Goal: Communication & Community: Answer question/provide support

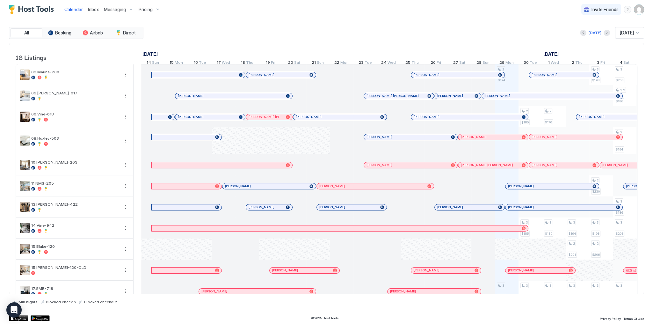
scroll to position [0, 354]
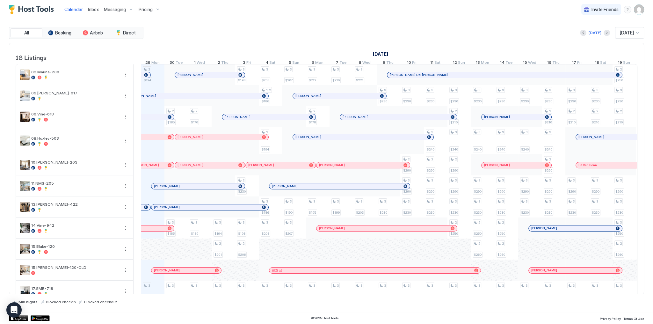
click at [264, 33] on div "[DATE] [DATE]" at bounding box center [394, 32] width 499 height 11
drag, startPoint x: 12, startPoint y: 307, endPoint x: 106, endPoint y: 273, distance: 100.4
click at [12, 307] on icon "Open Intercom Messenger" at bounding box center [14, 310] width 7 height 8
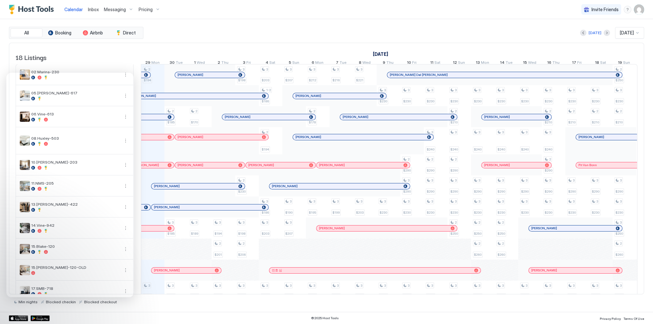
click at [254, 36] on div "Today Sep 2025" at bounding box center [394, 32] width 499 height 11
drag, startPoint x: 272, startPoint y: 36, endPoint x: 275, endPoint y: 37, distance: 4.1
click at [275, 37] on div "Today Sep 2025" at bounding box center [394, 32] width 499 height 11
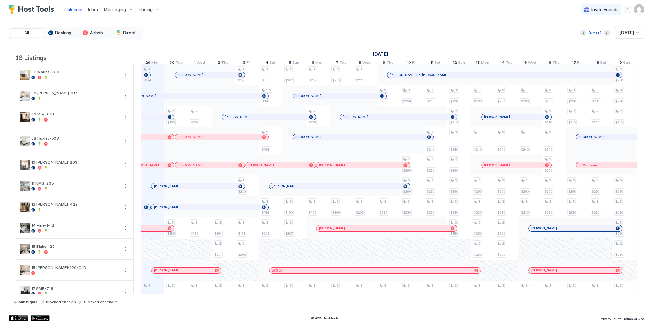
click at [366, 27] on div "Today Sep 2025" at bounding box center [394, 32] width 499 height 11
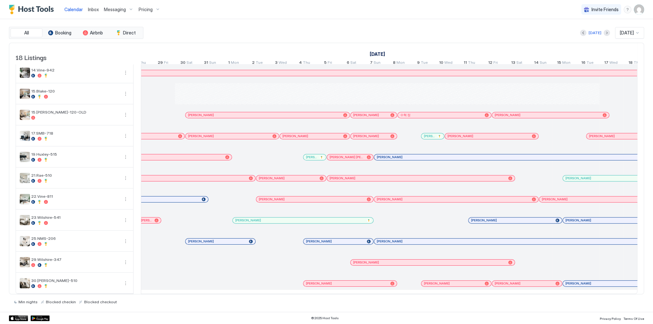
scroll to position [0, 0]
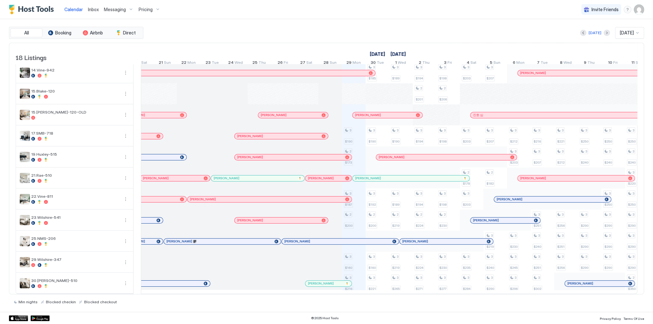
click at [436, 29] on div "[DATE] [DATE]" at bounding box center [394, 32] width 499 height 11
click at [402, 20] on div "All Booking Airbnb Direct Today Sep 2025 18 Listings August 2025 September 2025…" at bounding box center [326, 165] width 635 height 293
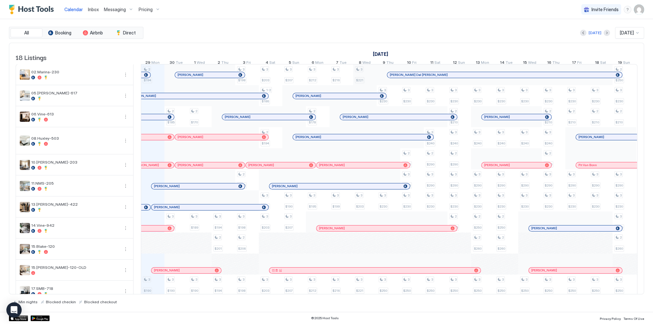
scroll to position [0, 354]
click at [637, 6] on img "User profile" at bounding box center [639, 9] width 10 height 10
click at [596, 25] on span "Active" at bounding box center [592, 25] width 26 height 5
click at [588, 33] on span "Settings" at bounding box center [581, 36] width 17 height 6
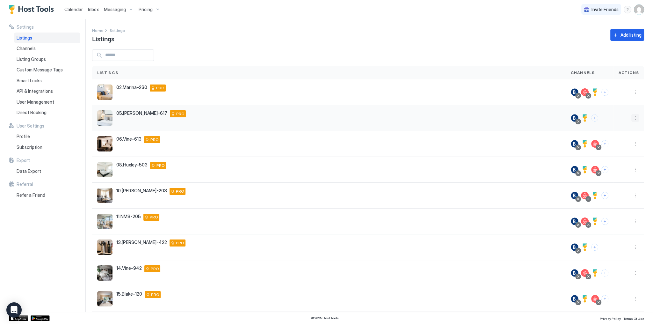
click at [631, 118] on button "More options" at bounding box center [635, 118] width 8 height 8
click at [619, 148] on span "Listing Settings" at bounding box center [617, 147] width 28 height 5
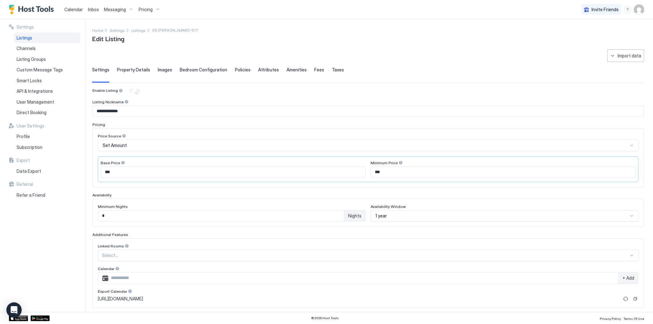
click at [166, 69] on span "Images" at bounding box center [165, 70] width 14 height 6
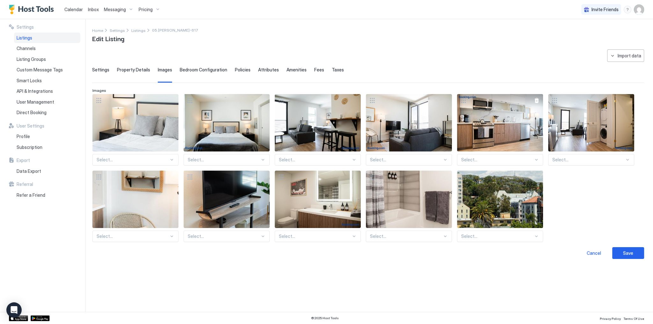
drag, startPoint x: 134, startPoint y: 69, endPoint x: 526, endPoint y: 143, distance: 399.7
click at [414, 115] on div "**********" at bounding box center [368, 153] width 552 height 209
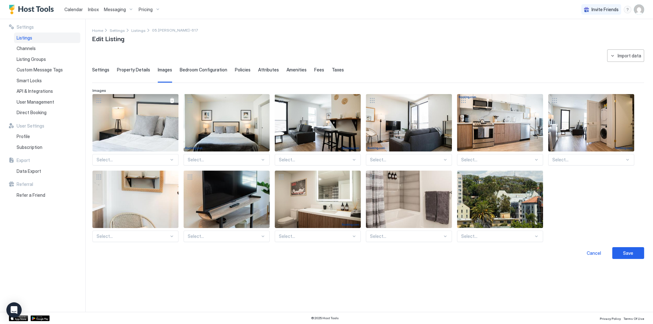
click at [159, 127] on div "View image" at bounding box center [135, 122] width 86 height 57
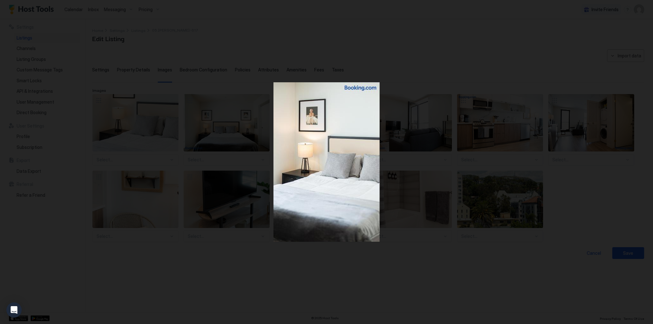
click at [297, 252] on div at bounding box center [326, 162] width 653 height 324
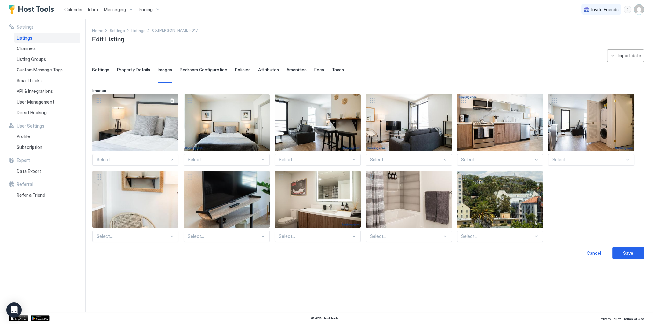
click at [173, 99] on div at bounding box center [172, 100] width 5 height 5
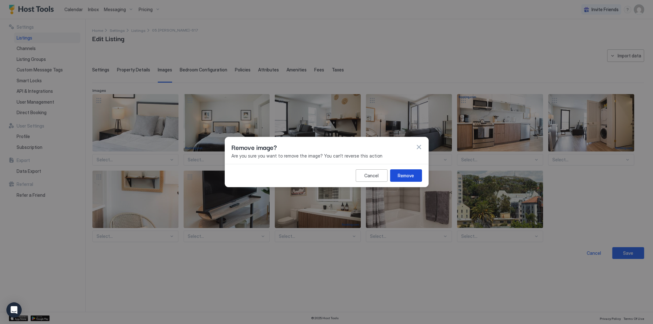
click at [405, 175] on div "Remove" at bounding box center [406, 175] width 16 height 7
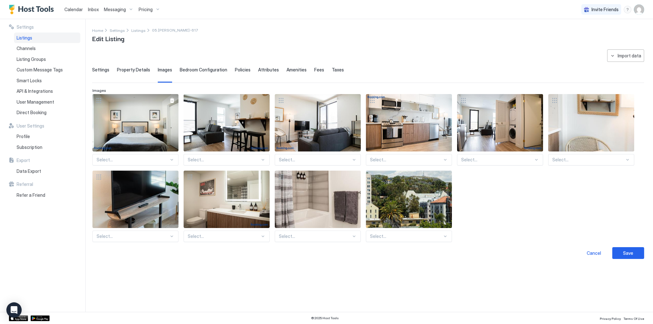
click at [171, 101] on div at bounding box center [172, 100] width 5 height 5
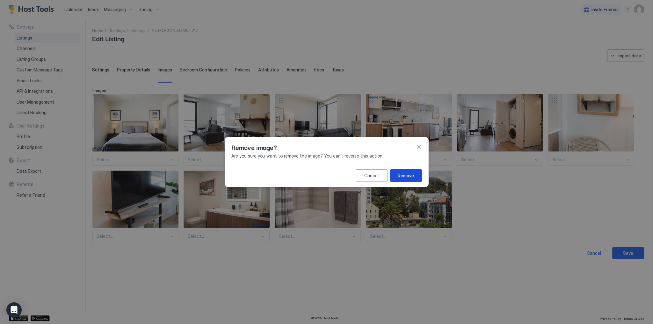
click at [405, 179] on button "Remove" at bounding box center [406, 175] width 32 height 12
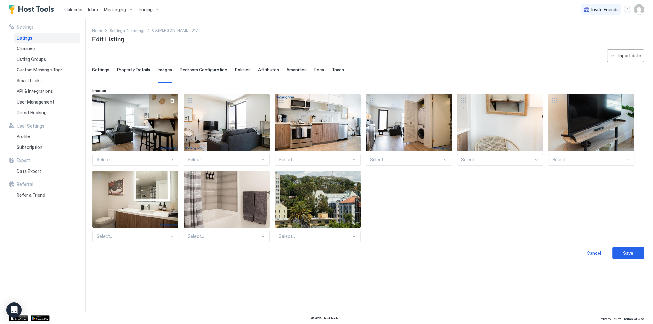
click at [172, 100] on div at bounding box center [172, 100] width 5 height 5
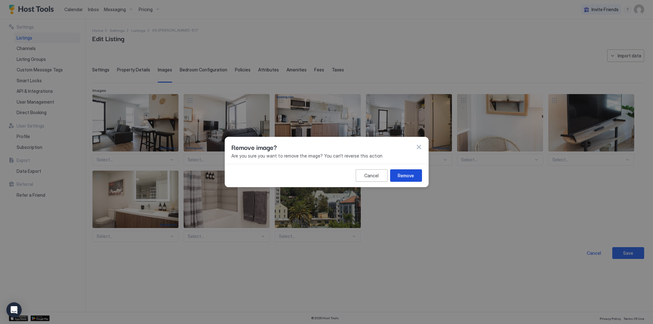
click at [406, 177] on div "Remove" at bounding box center [406, 175] width 16 height 7
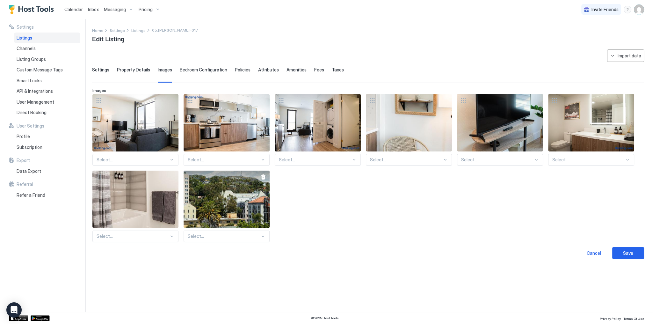
click at [260, 176] on div at bounding box center [263, 176] width 13 height 13
click at [263, 175] on div at bounding box center [263, 176] width 5 height 5
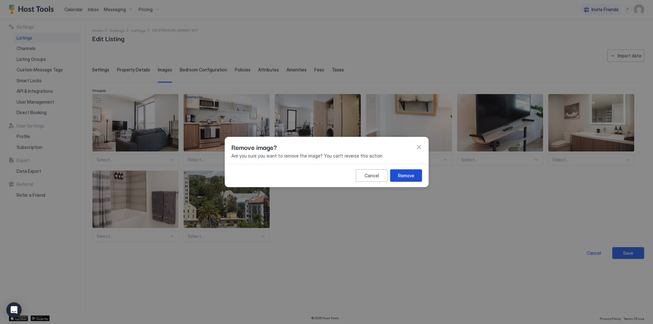
drag, startPoint x: 405, startPoint y: 174, endPoint x: 342, endPoint y: 174, distance: 63.1
click at [404, 174] on div "Remove" at bounding box center [406, 175] width 16 height 7
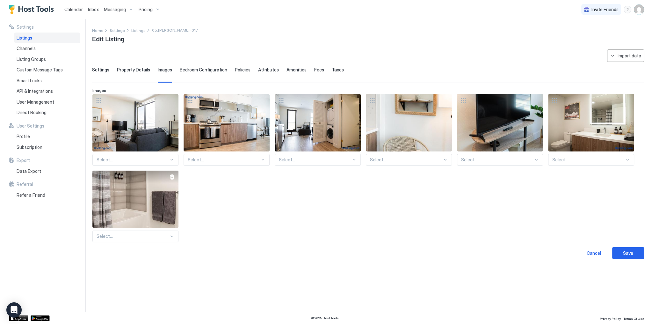
click at [171, 177] on div at bounding box center [172, 176] width 5 height 5
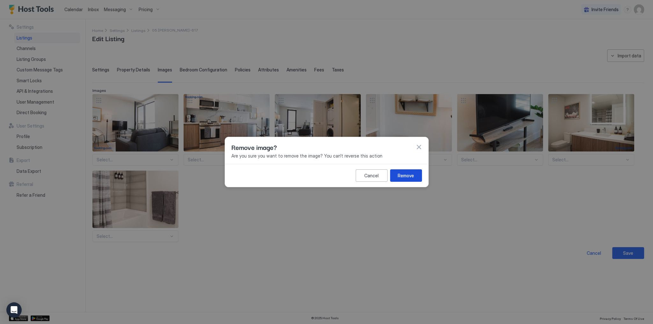
click at [404, 173] on div "Remove" at bounding box center [406, 175] width 16 height 7
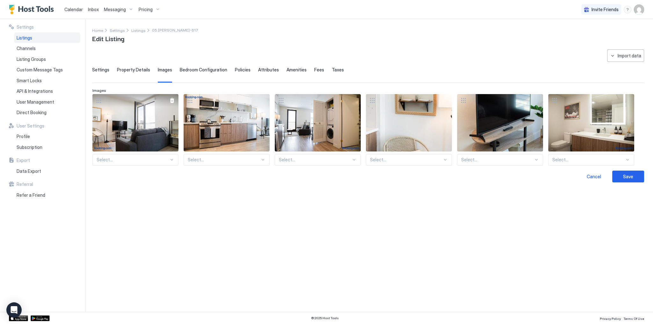
click at [171, 100] on div at bounding box center [172, 100] width 5 height 5
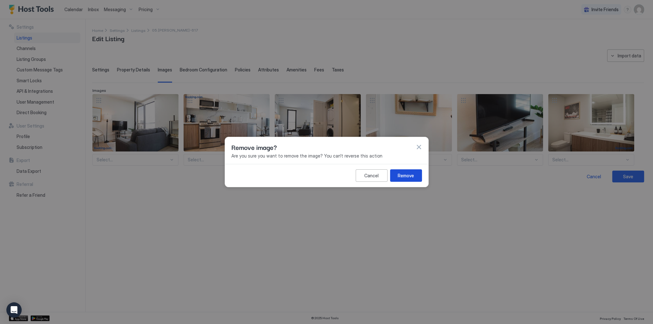
click at [418, 174] on button "Remove" at bounding box center [406, 175] width 32 height 12
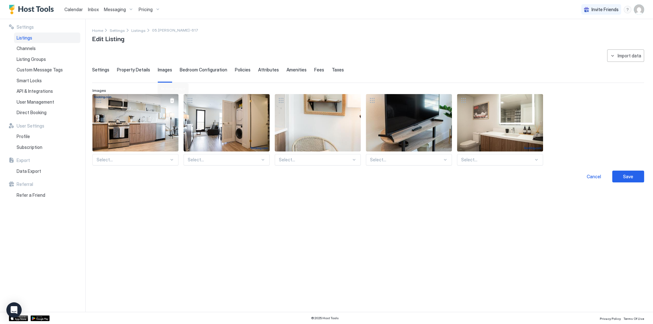
click at [171, 98] on div at bounding box center [172, 100] width 5 height 5
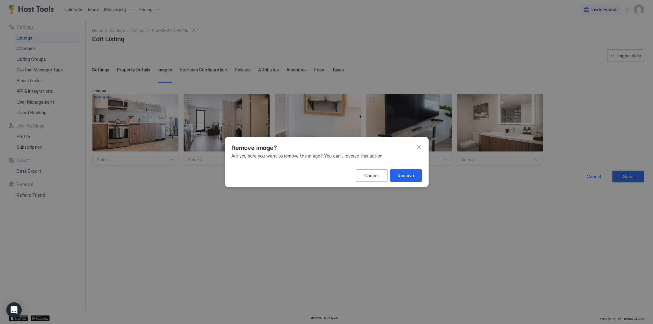
drag, startPoint x: 415, startPoint y: 177, endPoint x: 403, endPoint y: 175, distance: 12.7
click at [413, 177] on button "Remove" at bounding box center [406, 175] width 32 height 12
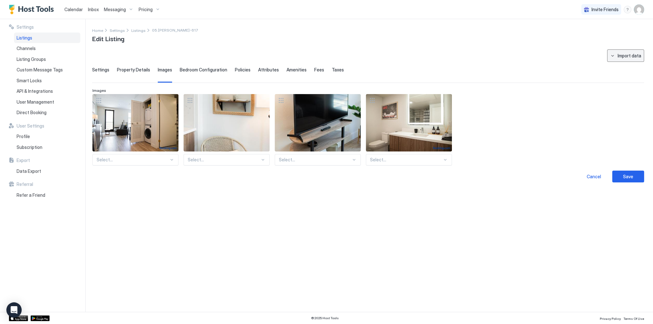
click at [619, 54] on div "Import data" at bounding box center [630, 55] width 24 height 7
click at [521, 56] on div at bounding box center [326, 162] width 653 height 324
click at [446, 98] on div at bounding box center [445, 100] width 5 height 5
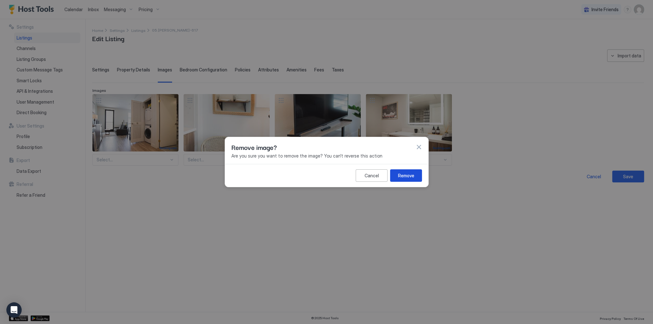
click at [409, 173] on div "Remove" at bounding box center [406, 175] width 16 height 7
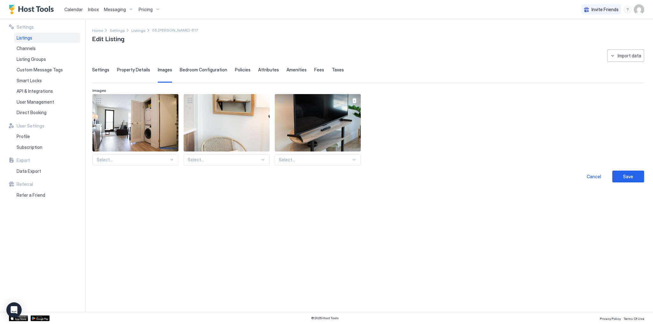
click at [352, 101] on div at bounding box center [354, 100] width 5 height 5
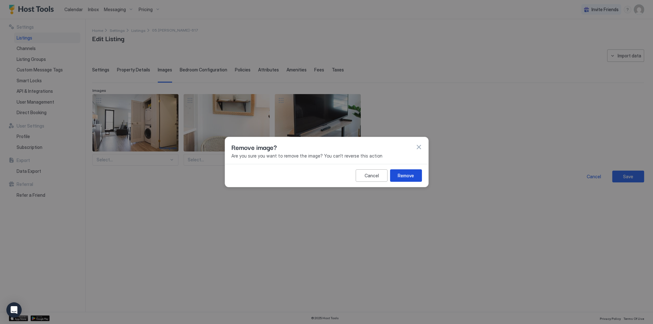
click at [404, 174] on div "Remove" at bounding box center [406, 175] width 16 height 7
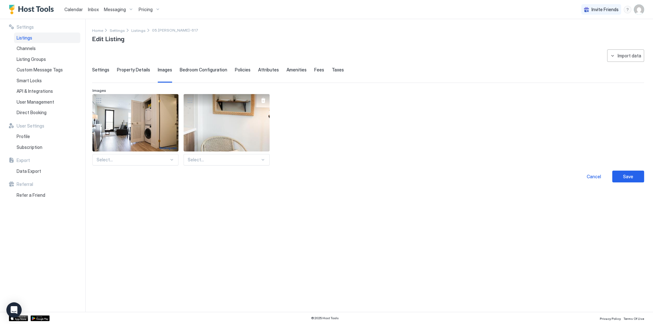
click at [263, 99] on div at bounding box center [263, 100] width 5 height 5
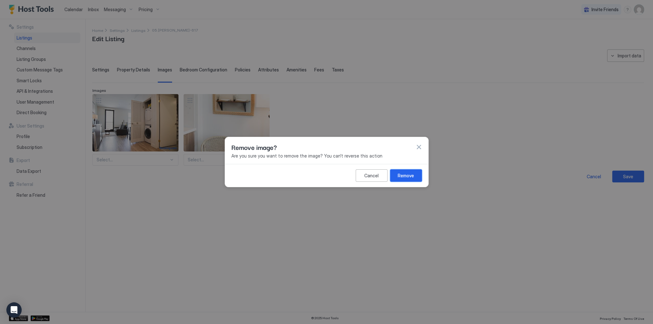
click at [407, 174] on div "Remove" at bounding box center [406, 175] width 16 height 7
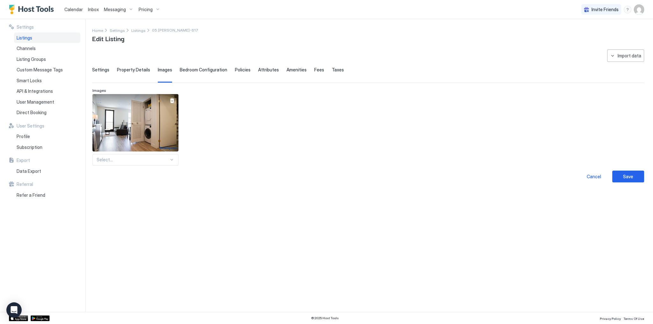
click at [175, 98] on div at bounding box center [172, 100] width 13 height 13
click at [172, 101] on div at bounding box center [172, 100] width 5 height 5
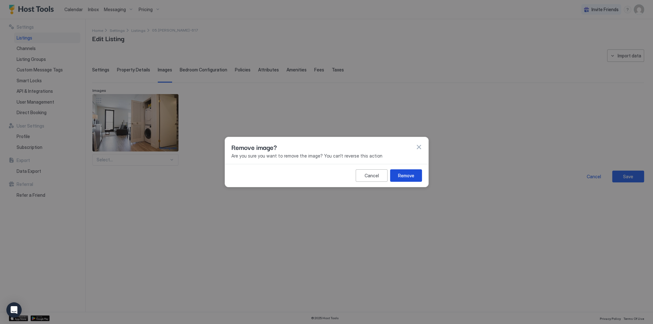
click at [409, 174] on div "Remove" at bounding box center [406, 175] width 16 height 7
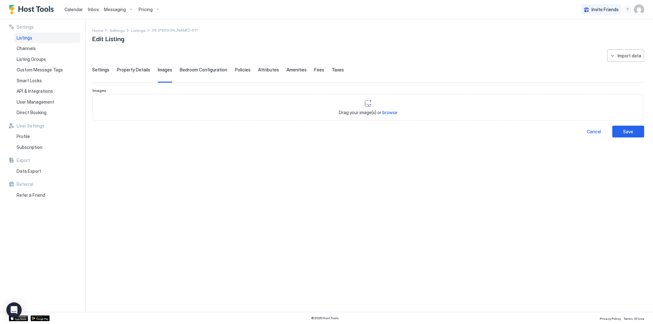
click at [385, 110] on span "browse" at bounding box center [389, 112] width 15 height 5
type input "**********"
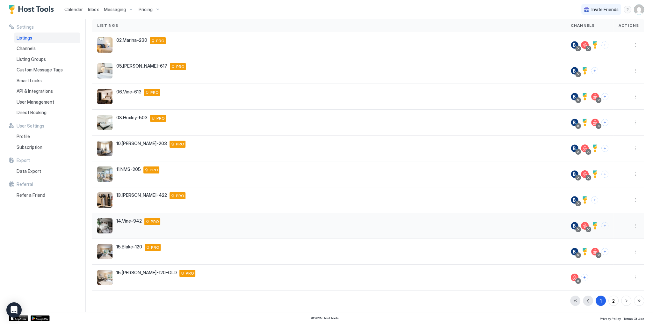
scroll to position [48, 0]
click at [612, 300] on div "2" at bounding box center [613, 300] width 3 height 7
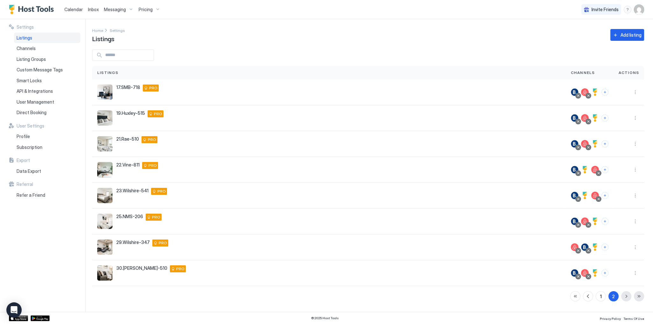
scroll to position [0, 0]
click at [636, 221] on button "More options" at bounding box center [635, 221] width 8 height 8
click at [620, 248] on span "Listing Settings" at bounding box center [620, 250] width 28 height 5
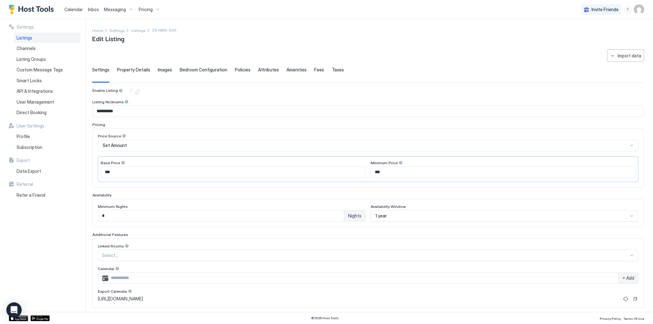
click at [180, 68] on span "Bedroom Configuration" at bounding box center [203, 70] width 47 height 6
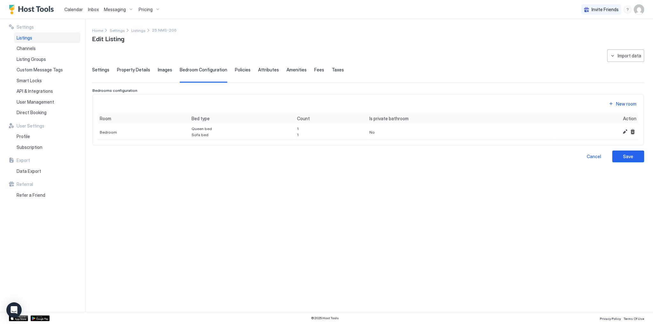
click at [163, 69] on span "Images" at bounding box center [165, 70] width 14 height 6
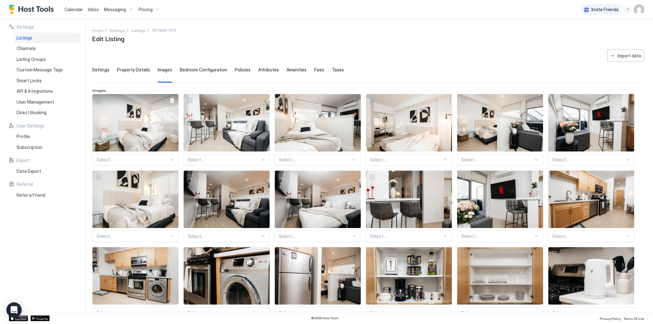
click at [171, 99] on div at bounding box center [172, 100] width 5 height 5
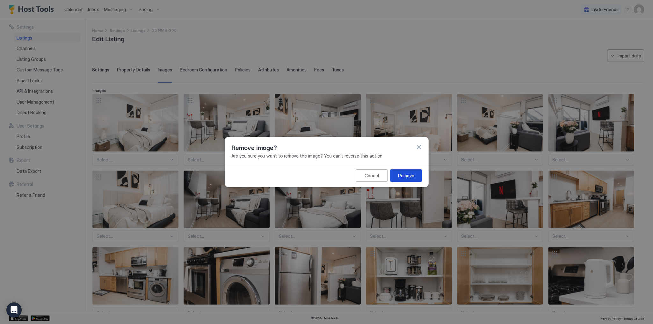
click at [411, 175] on div "Remove" at bounding box center [406, 175] width 16 height 7
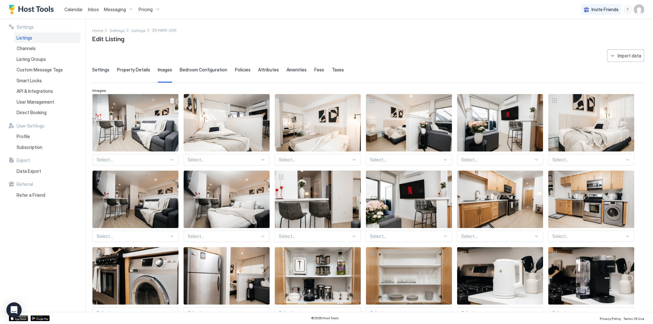
click at [172, 102] on div at bounding box center [172, 100] width 5 height 5
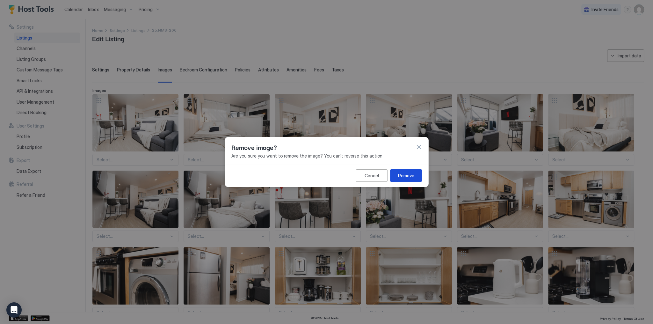
click at [416, 173] on button "Remove" at bounding box center [406, 175] width 32 height 12
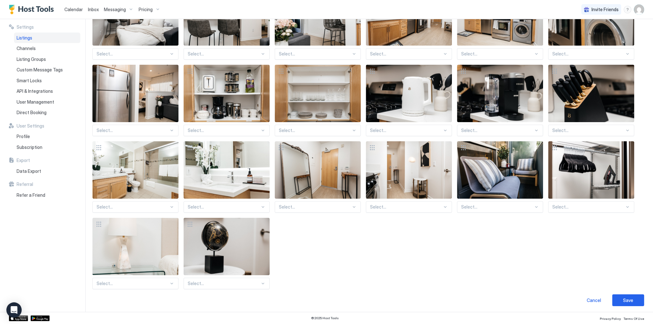
scroll to position [183, 0]
click at [624, 302] on button "Save" at bounding box center [628, 300] width 32 height 12
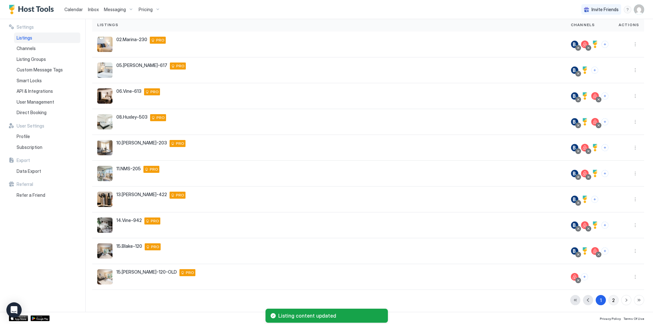
click at [612, 297] on div "2" at bounding box center [613, 300] width 3 height 7
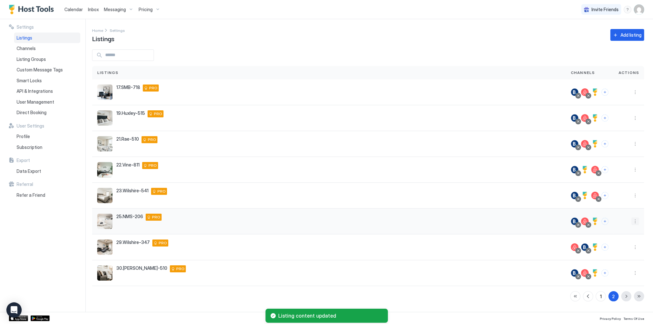
click at [636, 219] on button "More options" at bounding box center [635, 221] width 8 height 8
click at [627, 253] on div "Listing Settings" at bounding box center [619, 250] width 44 height 10
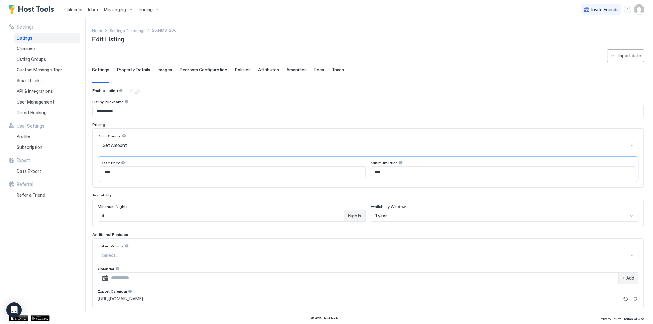
click at [622, 54] on div "Import data" at bounding box center [630, 55] width 24 height 7
click at [617, 80] on div "Airbnb" at bounding box center [624, 79] width 19 height 6
type input "**********"
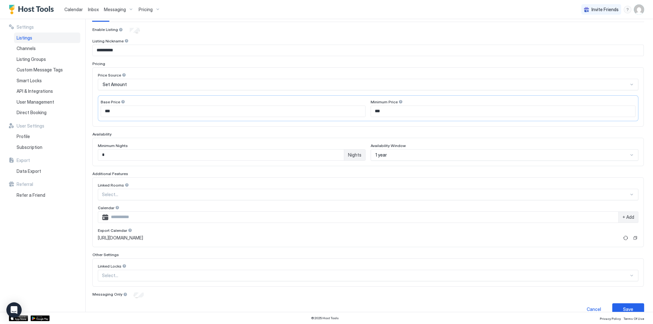
scroll to position [45, 0]
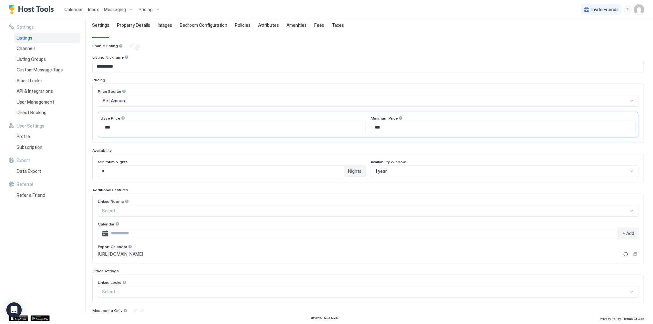
click at [185, 24] on span "Bedroom Configuration" at bounding box center [203, 25] width 47 height 6
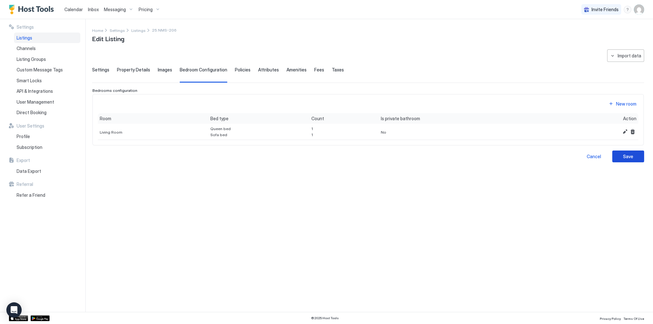
click at [634, 157] on button "Save" at bounding box center [628, 156] width 32 height 12
click at [633, 155] on div "Save" at bounding box center [628, 156] width 10 height 7
click at [99, 69] on span "Settings" at bounding box center [100, 70] width 17 height 6
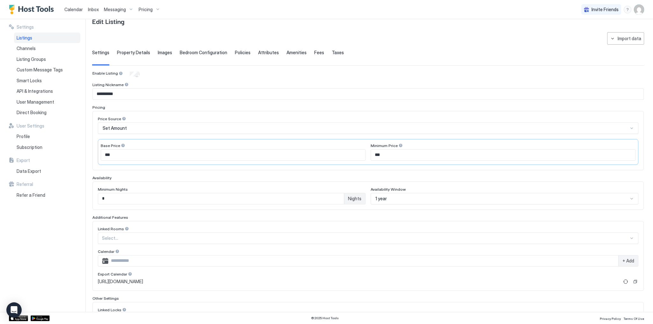
scroll to position [70, 0]
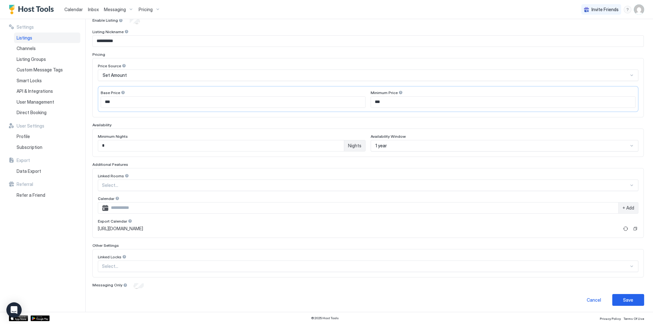
click at [631, 294] on button "Save" at bounding box center [628, 300] width 32 height 12
click at [630, 296] on button "Save" at bounding box center [628, 300] width 32 height 12
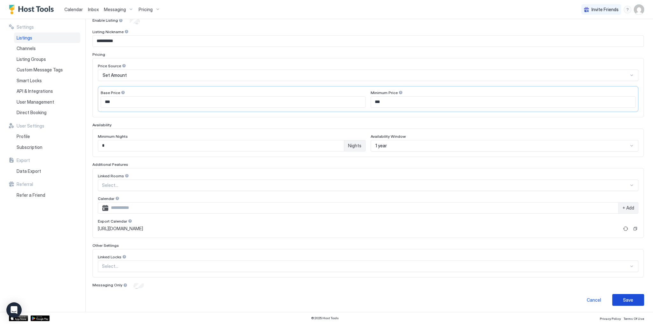
click at [630, 296] on button "Save" at bounding box center [628, 300] width 32 height 12
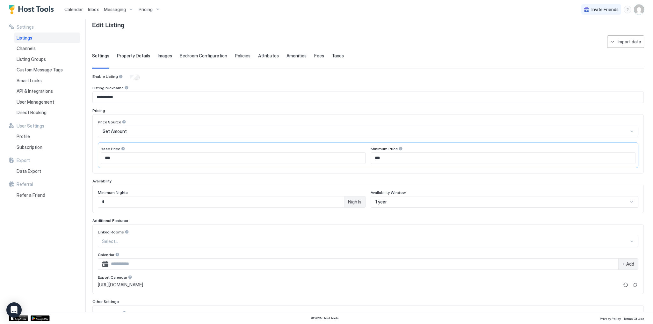
scroll to position [0, 0]
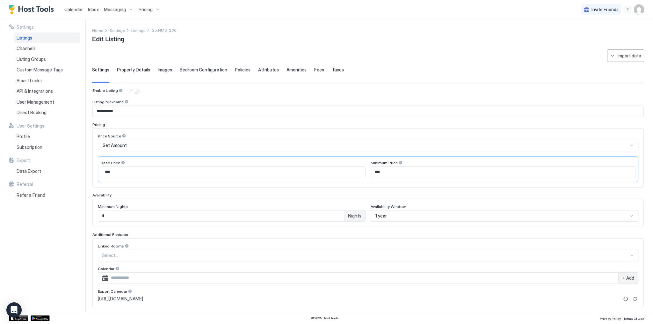
click at [622, 47] on div "**********" at bounding box center [372, 165] width 561 height 293
click at [618, 54] on div "Import data" at bounding box center [630, 55] width 24 height 7
click at [618, 76] on div "Airbnb" at bounding box center [624, 79] width 19 height 6
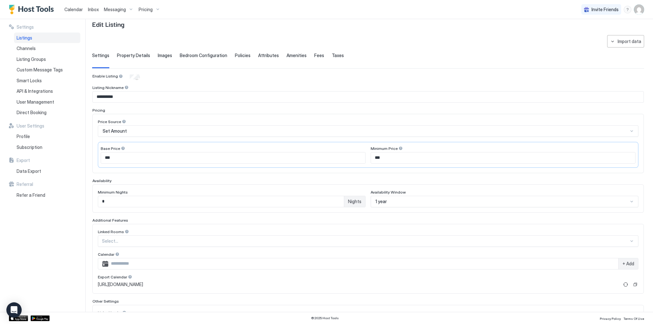
scroll to position [70, 0]
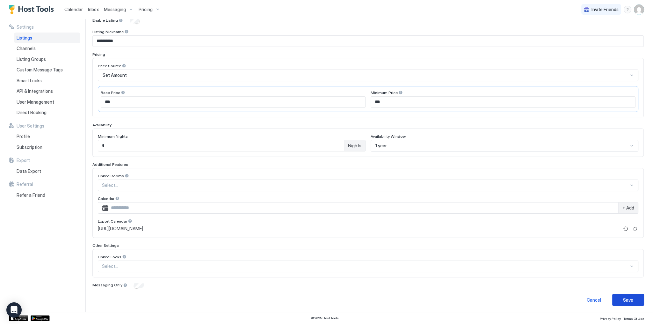
click at [630, 303] on button "Save" at bounding box center [628, 300] width 32 height 12
click at [630, 302] on button "Save" at bounding box center [628, 300] width 32 height 12
click at [595, 300] on div "Cancel" at bounding box center [594, 299] width 14 height 7
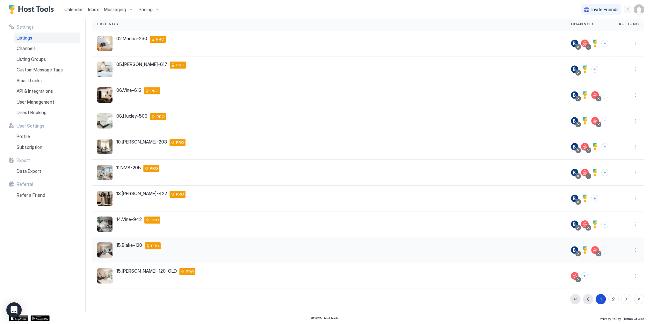
scroll to position [48, 0]
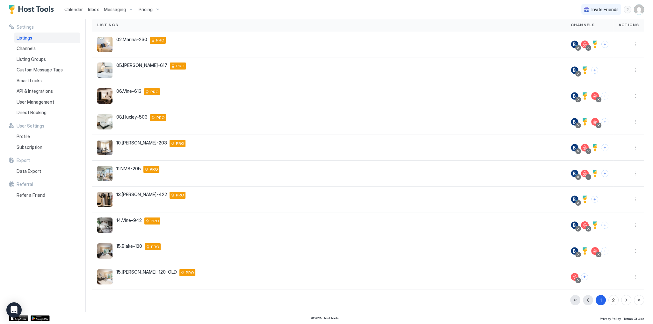
click at [606, 299] on div "1 2" at bounding box center [607, 300] width 74 height 10
click at [608, 299] on button "2" at bounding box center [613, 300] width 10 height 10
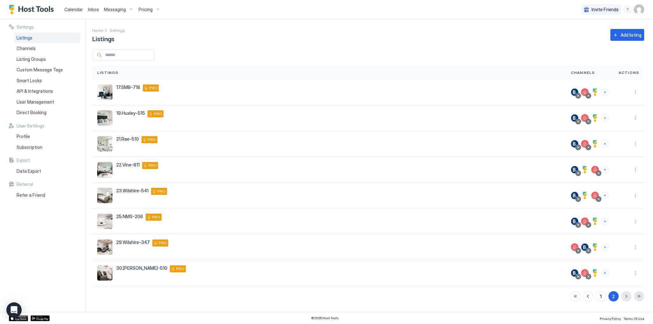
scroll to position [0, 0]
click at [637, 222] on button "More options" at bounding box center [635, 221] width 8 height 8
click at [619, 249] on span "Listing Settings" at bounding box center [620, 250] width 28 height 5
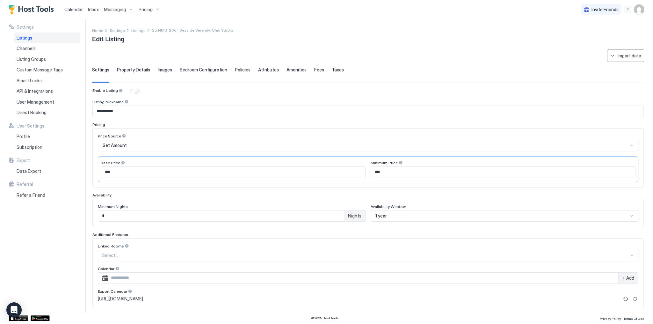
type input "****"
type input "**********"
click at [212, 69] on span "Bedroom Configuration" at bounding box center [203, 70] width 47 height 6
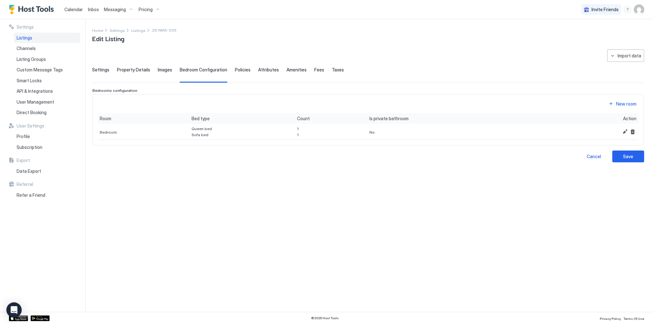
click at [120, 65] on div "**********" at bounding box center [368, 105] width 552 height 113
click at [126, 68] on span "Property Details" at bounding box center [133, 70] width 33 height 6
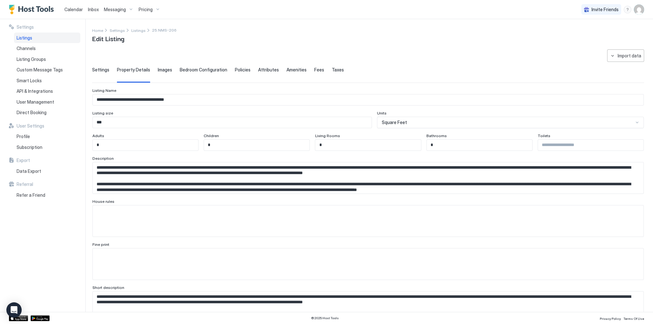
click at [163, 70] on span "Images" at bounding box center [165, 70] width 14 height 6
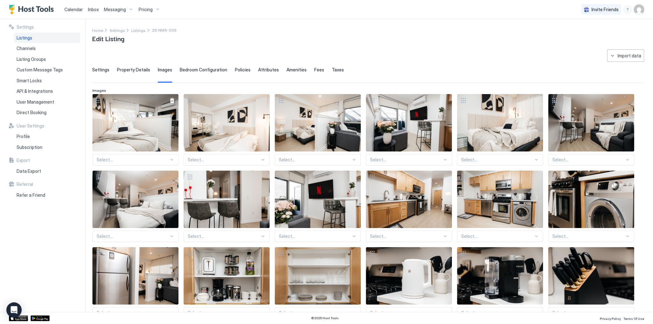
click at [172, 99] on div at bounding box center [172, 100] width 5 height 5
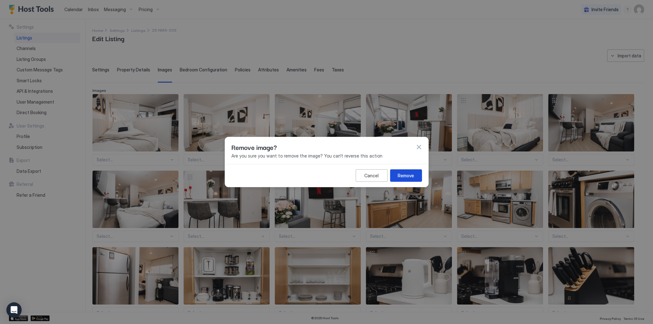
click at [409, 179] on button "Remove" at bounding box center [406, 175] width 32 height 12
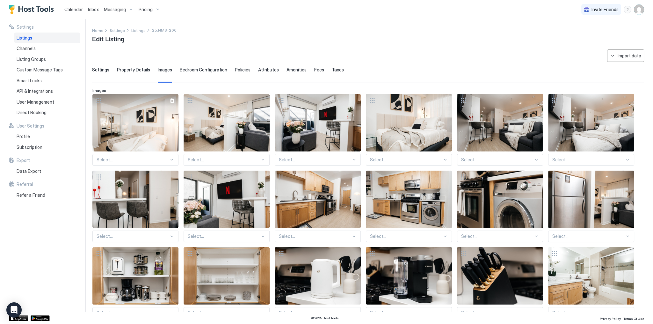
click at [171, 100] on div at bounding box center [172, 100] width 5 height 5
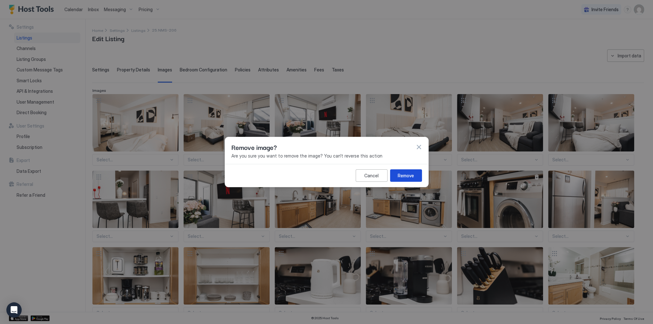
drag, startPoint x: 411, startPoint y: 177, endPoint x: 387, endPoint y: 171, distance: 24.1
click at [411, 177] on div "Remove" at bounding box center [406, 175] width 16 height 7
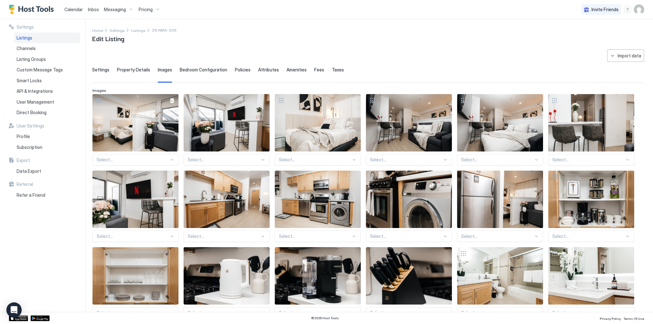
click at [174, 100] on div at bounding box center [172, 100] width 5 height 5
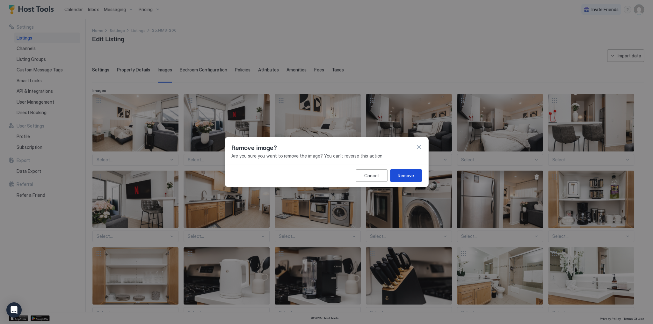
click at [407, 176] on div "Remove" at bounding box center [406, 175] width 16 height 7
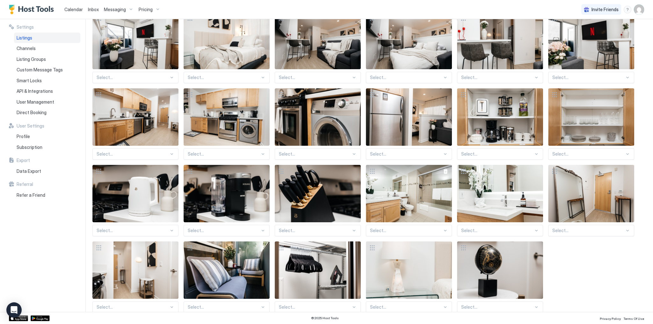
scroll to position [106, 0]
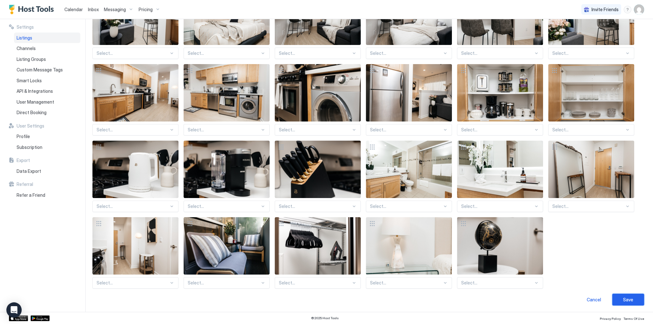
click at [631, 301] on button "Save" at bounding box center [628, 299] width 32 height 12
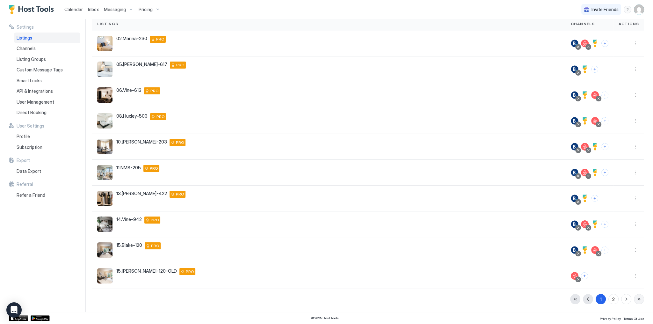
scroll to position [48, 0]
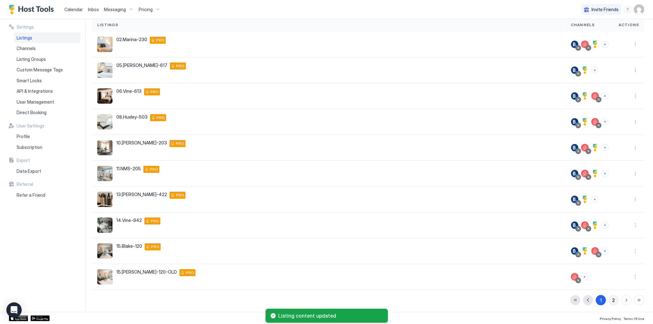
click at [608, 302] on button "2" at bounding box center [613, 300] width 10 height 10
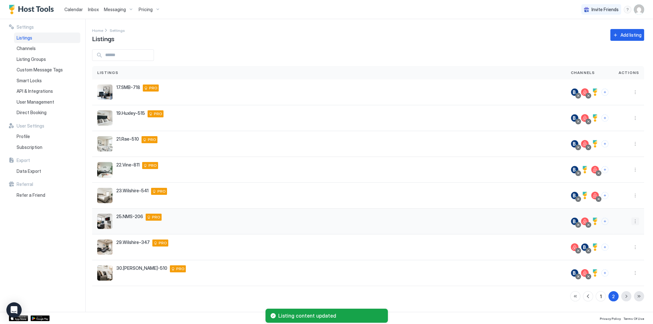
click at [635, 223] on button "More options" at bounding box center [635, 221] width 8 height 8
click at [630, 248] on span "Listing Settings" at bounding box center [620, 250] width 28 height 5
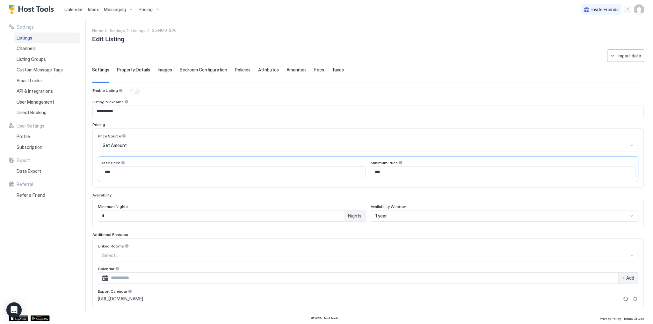
click at [619, 55] on div "Import data" at bounding box center [630, 55] width 24 height 7
click at [619, 76] on div "Airbnb" at bounding box center [624, 79] width 19 height 6
type input "**********"
click at [129, 68] on span "Property Details" at bounding box center [133, 70] width 33 height 6
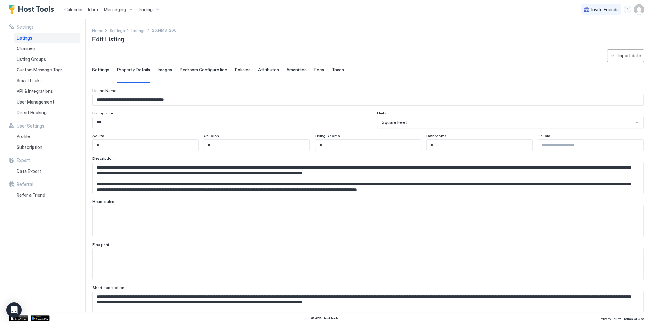
click at [242, 185] on textarea "Input Field" at bounding box center [366, 177] width 547 height 31
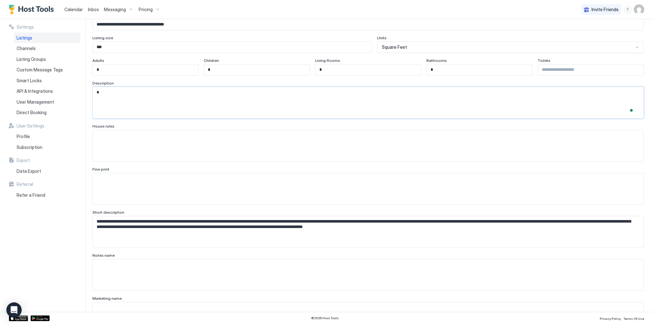
scroll to position [76, 0]
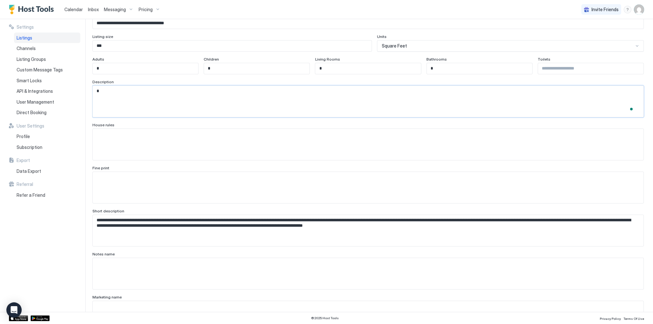
type textarea "*"
click at [243, 230] on textarea "**********" at bounding box center [366, 230] width 547 height 31
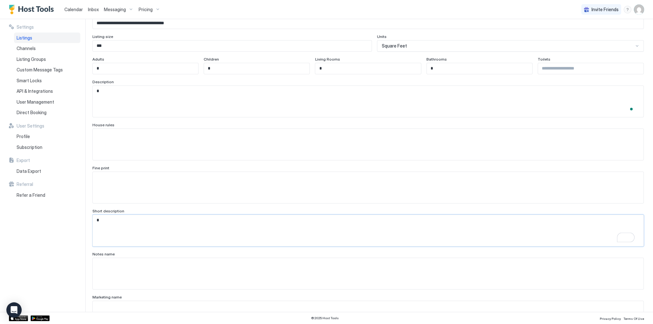
click at [335, 230] on textarea "*" at bounding box center [366, 230] width 547 height 31
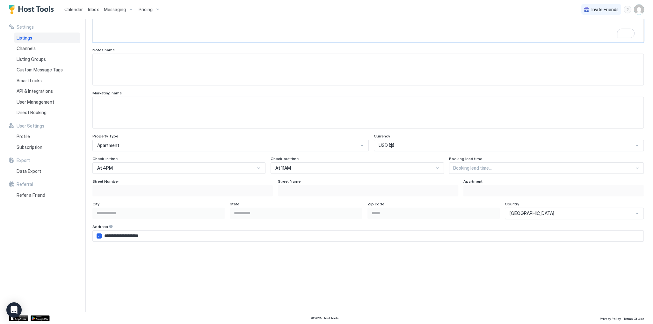
scroll to position [504, 0]
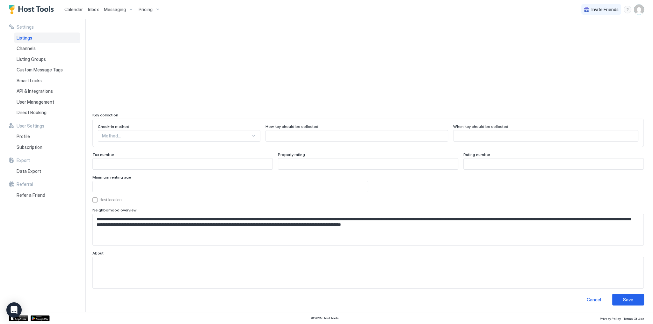
type textarea "*"
click at [613, 294] on button "Save" at bounding box center [628, 299] width 32 height 12
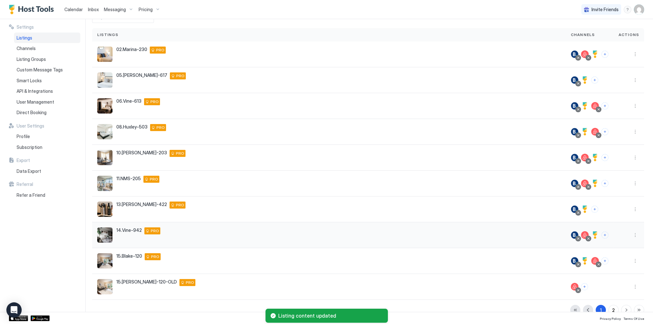
scroll to position [48, 0]
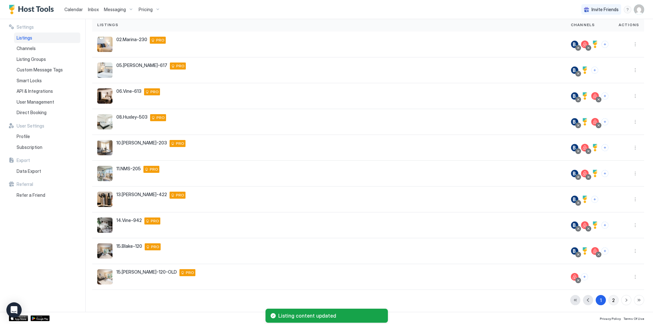
click at [612, 300] on div "2" at bounding box center [613, 300] width 3 height 7
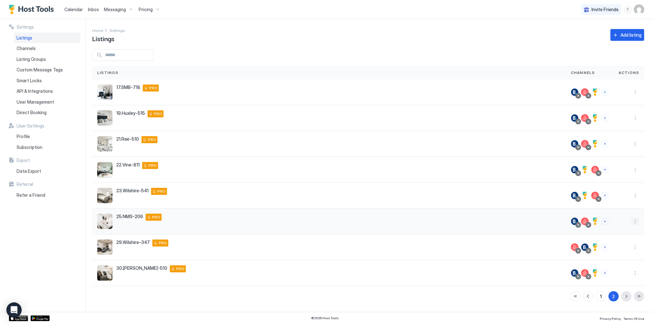
click at [634, 221] on button "More options" at bounding box center [635, 221] width 8 height 8
click at [621, 252] on span "Listing Settings" at bounding box center [620, 250] width 28 height 5
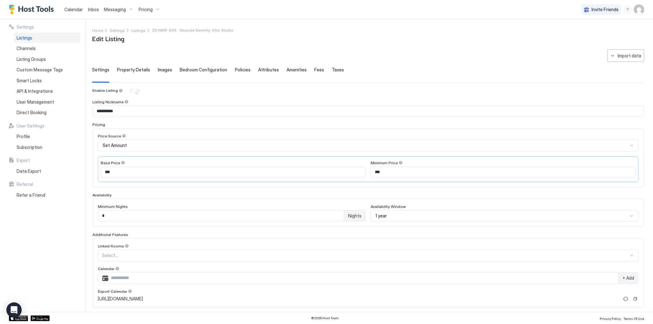
type input "*"
type textarea "*"
click at [624, 56] on div "Import data" at bounding box center [630, 55] width 24 height 7
click at [623, 76] on div "Airbnb" at bounding box center [624, 79] width 19 height 6
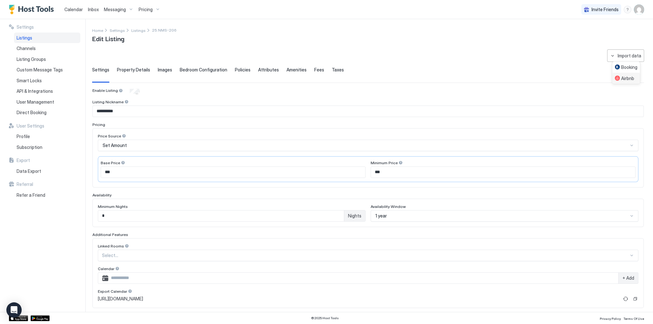
type textarea "**********"
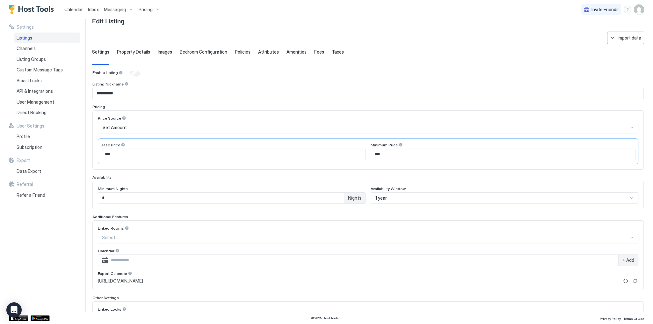
scroll to position [70, 0]
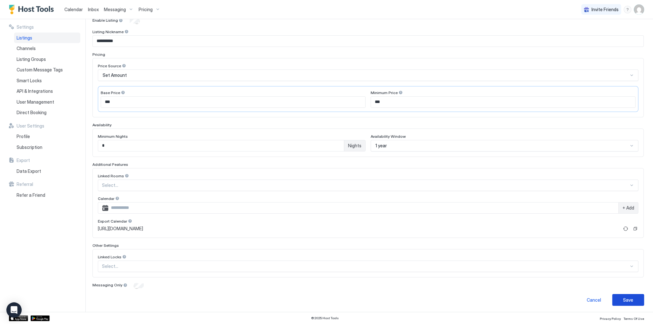
click at [631, 303] on button "Save" at bounding box center [628, 300] width 32 height 12
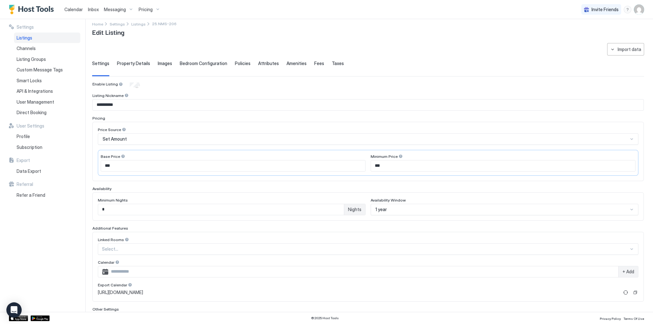
scroll to position [0, 0]
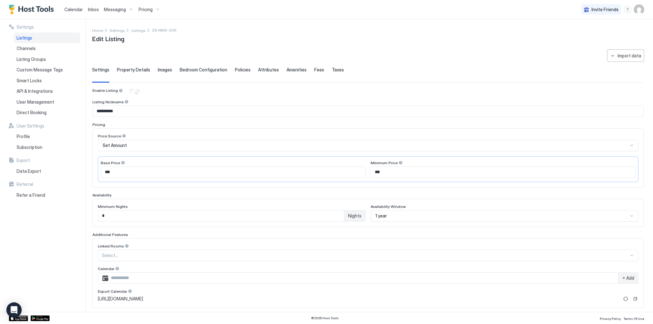
click at [200, 63] on div "**********" at bounding box center [368, 212] width 552 height 326
click at [202, 70] on span "Bedroom Configuration" at bounding box center [203, 70] width 47 height 6
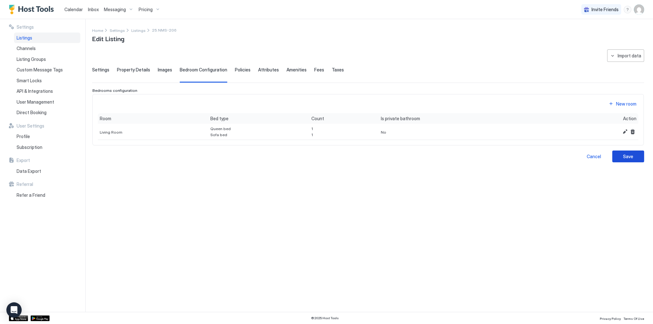
click at [632, 157] on div "Save" at bounding box center [628, 156] width 10 height 7
click at [496, 209] on div "**********" at bounding box center [368, 176] width 552 height 255
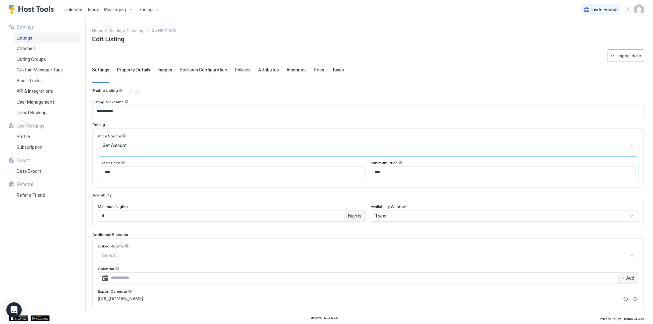
click at [214, 67] on span "Bedroom Configuration" at bounding box center [203, 70] width 47 height 6
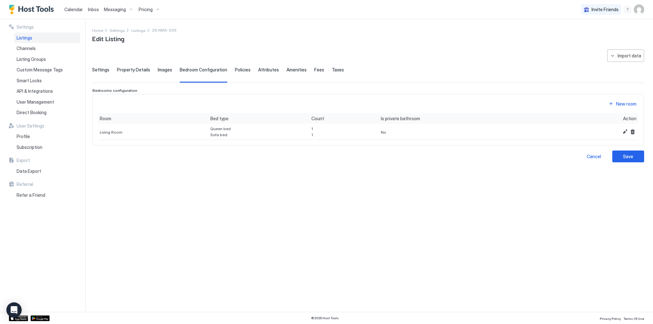
click at [563, 218] on div "**********" at bounding box center [368, 176] width 552 height 255
click at [158, 70] on span "Images" at bounding box center [165, 70] width 14 height 6
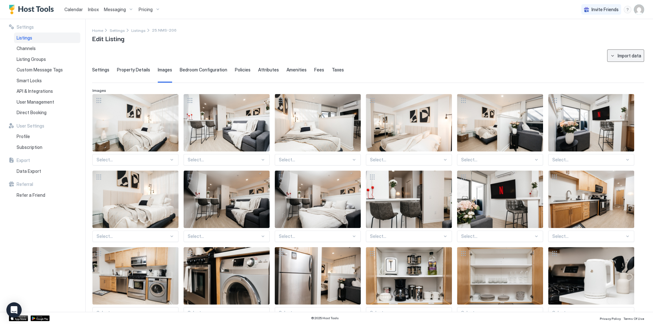
click at [620, 57] on div "Import data" at bounding box center [630, 55] width 24 height 7
click at [618, 78] on div "Airbnb" at bounding box center [624, 79] width 19 height 6
type textarea "**********"
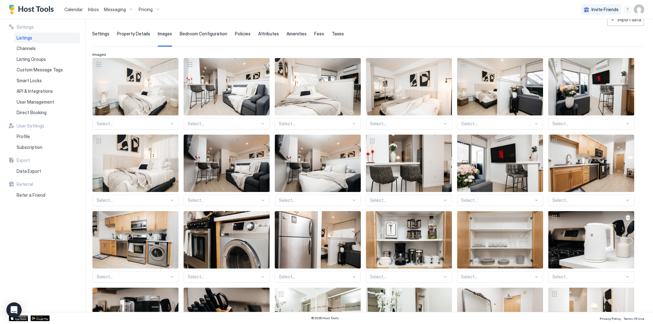
scroll to position [183, 0]
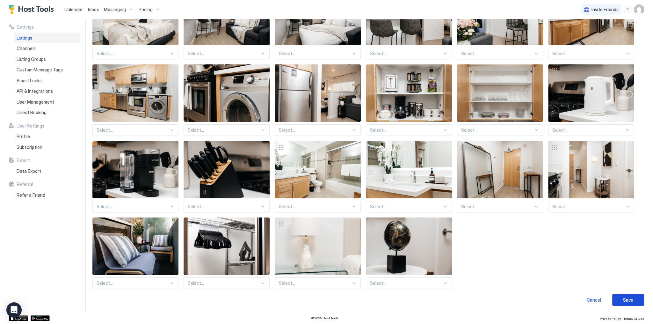
click at [619, 297] on button "Save" at bounding box center [628, 300] width 32 height 12
click at [618, 297] on button "Save" at bounding box center [628, 300] width 32 height 12
click at [618, 296] on button "Save" at bounding box center [628, 300] width 32 height 12
click at [489, 246] on div "Select... Select... Select... Select... Select... Select... Select... Select...…" at bounding box center [367, 99] width 551 height 377
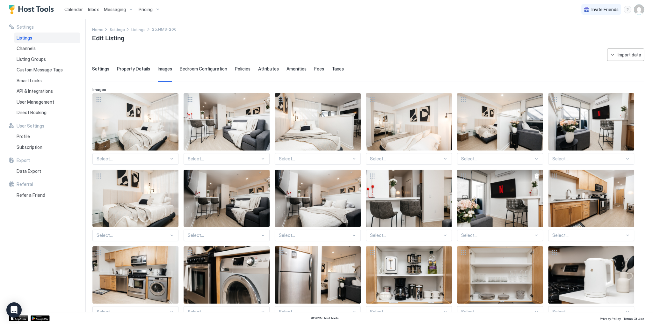
scroll to position [0, 0]
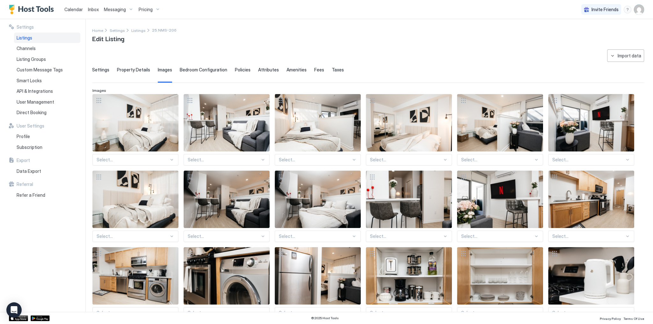
click at [436, 54] on div "**********" at bounding box center [368, 268] width 552 height 439
click at [212, 28] on span "25.NMS-206 · Seaside Serenity: Chic Studio" at bounding box center [192, 30] width 81 height 5
click at [220, 31] on span "25.NMS-206 · Seaside Serenity: Chic Studio" at bounding box center [192, 30] width 81 height 5
drag, startPoint x: 220, startPoint y: 31, endPoint x: 147, endPoint y: 33, distance: 72.7
click at [147, 33] on div "Home Settings Listings 25.NMS-206 · Seaside Serenity: Chic Studio" at bounding box center [162, 30] width 141 height 7
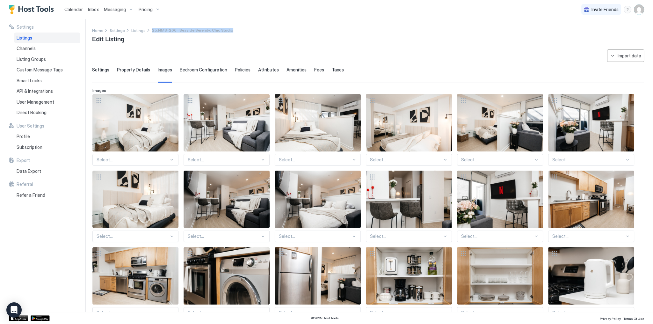
copy div "25.NMS-206 · Seaside Serenity: Chic Studio"
click at [140, 31] on span "Listings" at bounding box center [138, 30] width 14 height 5
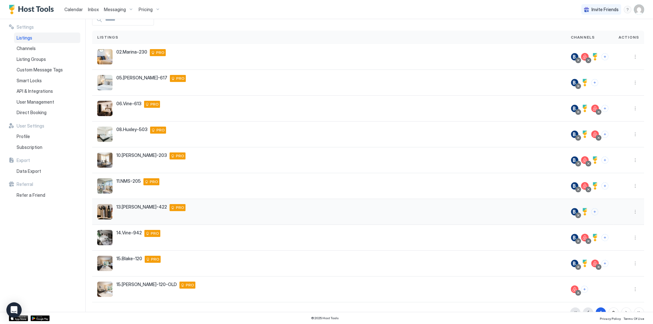
scroll to position [48, 0]
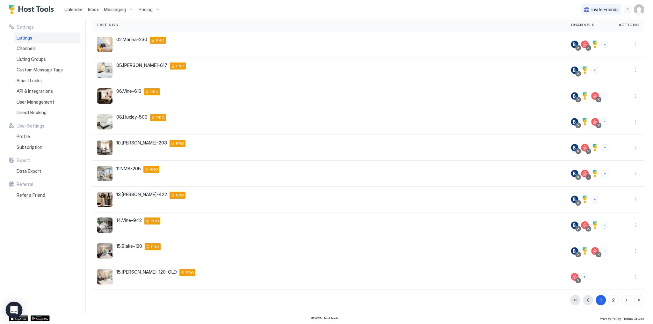
click at [18, 303] on div "Open Intercom Messenger" at bounding box center [14, 309] width 17 height 17
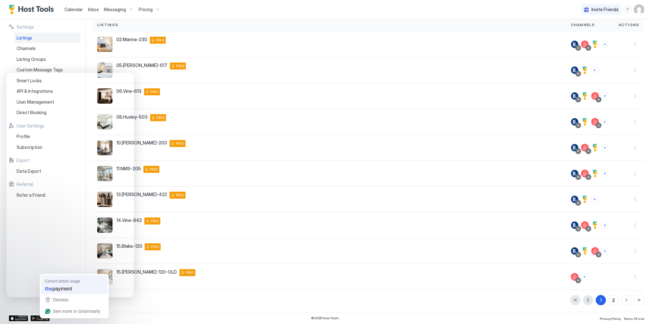
click at [66, 280] on span "Correct article usage" at bounding box center [62, 281] width 35 height 6
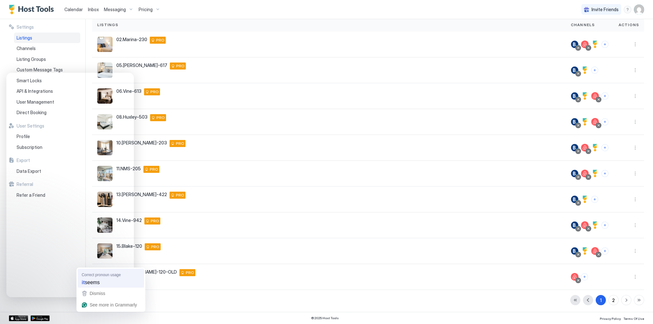
click at [98, 281] on span "seems" at bounding box center [92, 282] width 15 height 7
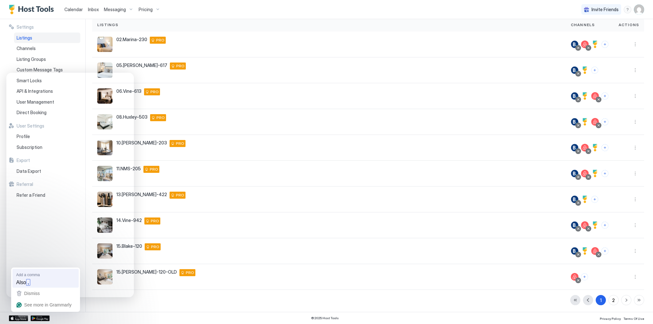
click at [34, 280] on div "Also ," at bounding box center [45, 282] width 61 height 10
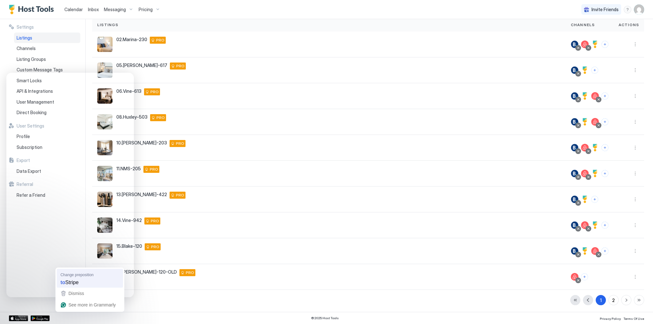
click at [82, 274] on span "Change preposition" at bounding box center [77, 275] width 33 height 6
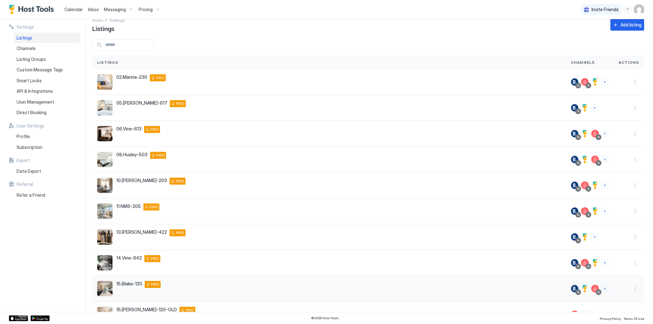
scroll to position [0, 0]
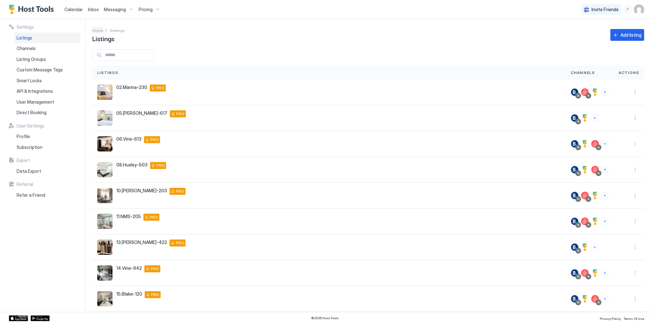
click at [94, 29] on span "Home" at bounding box center [97, 30] width 11 height 5
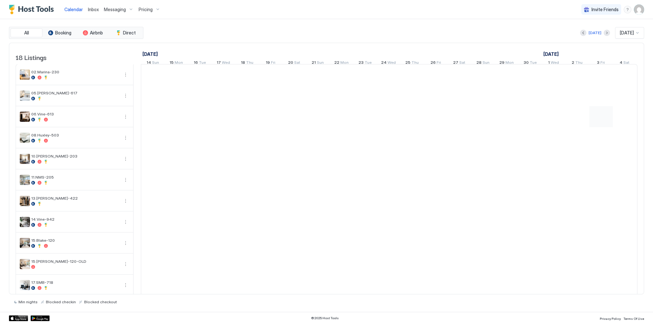
scroll to position [0, 354]
click at [641, 5] on img "User profile" at bounding box center [639, 9] width 10 height 10
click at [640, 7] on img "User profile" at bounding box center [639, 9] width 10 height 10
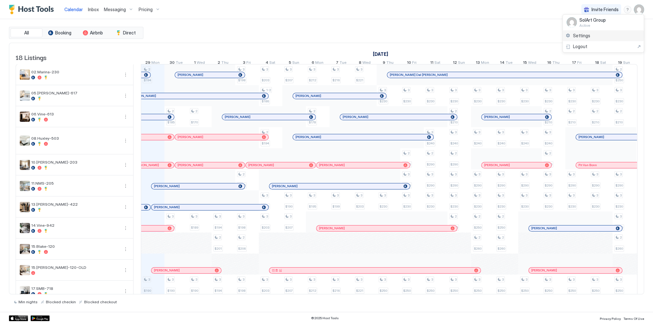
click at [598, 31] on div "Settings" at bounding box center [603, 35] width 81 height 11
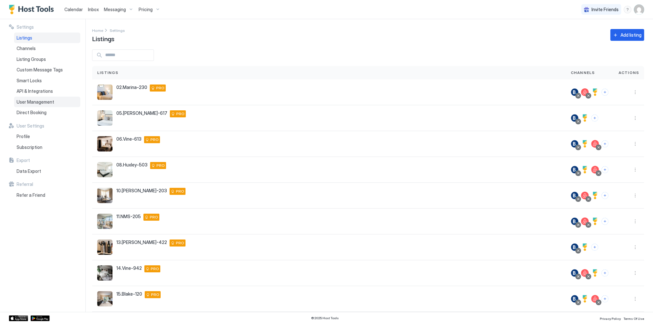
click at [39, 99] on span "User Management" at bounding box center [36, 102] width 38 height 6
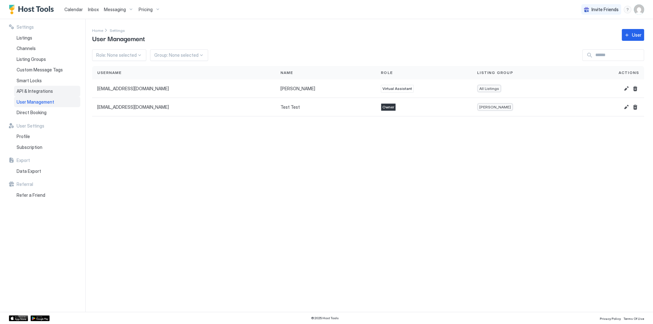
click at [37, 90] on span "API & Integrations" at bounding box center [35, 91] width 36 height 6
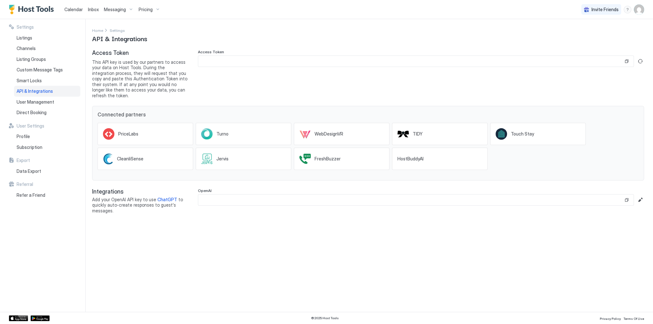
click at [286, 194] on div at bounding box center [416, 199] width 436 height 11
click at [256, 198] on input "Input Field" at bounding box center [410, 199] width 425 height 11
click at [350, 205] on div "OpenAI" at bounding box center [421, 200] width 446 height 25
click at [342, 196] on input "Input Field" at bounding box center [410, 199] width 425 height 11
click at [387, 199] on input "Input Field" at bounding box center [410, 199] width 425 height 11
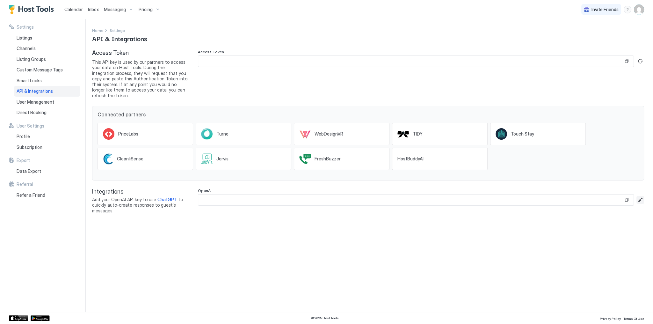
click at [640, 196] on button "Edit" at bounding box center [640, 200] width 8 height 8
paste input "**********"
type input "**********"
click at [593, 211] on div "Save" at bounding box center [593, 214] width 9 height 6
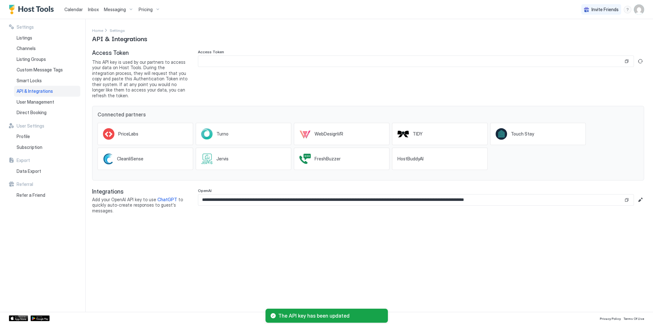
click at [308, 231] on div "**********" at bounding box center [372, 165] width 561 height 293
click at [117, 61] on span "This API key is used by our partners to access your data on Host Tools. During …" at bounding box center [140, 78] width 96 height 39
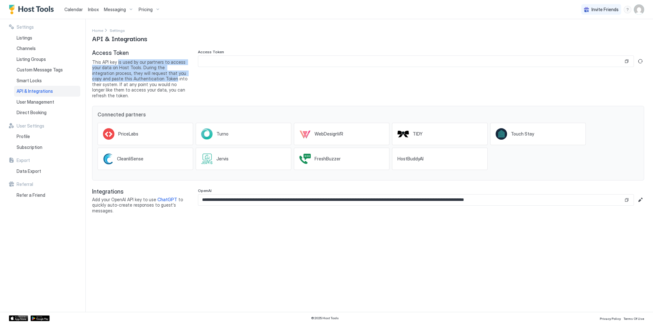
drag, startPoint x: 117, startPoint y: 61, endPoint x: 145, endPoint y: 77, distance: 32.3
click at [145, 77] on span "This API key is used by our partners to access your data on Host Tools. During …" at bounding box center [140, 78] width 96 height 39
click at [142, 87] on span "This API key is used by our partners to access your data on Host Tools. During …" at bounding box center [140, 78] width 96 height 39
drag, startPoint x: 142, startPoint y: 89, endPoint x: 140, endPoint y: 61, distance: 28.1
click at [140, 61] on span "This API key is used by our partners to access your data on Host Tools. During …" at bounding box center [140, 78] width 96 height 39
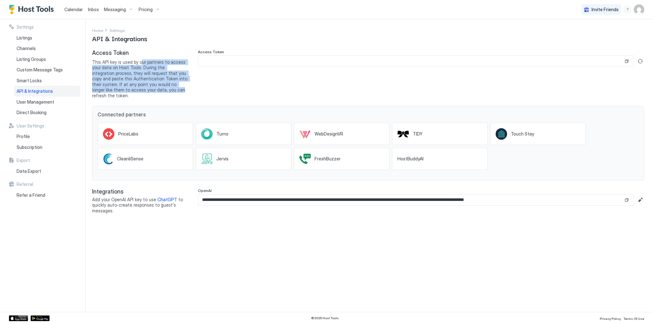
click at [134, 76] on span "This API key is used by our partners to access your data on Host Tools. During …" at bounding box center [140, 78] width 96 height 39
drag, startPoint x: 138, startPoint y: 58, endPoint x: 131, endPoint y: 93, distance: 35.3
click at [131, 90] on div "Access Token This API key is used by our partners to access your data on Host T…" at bounding box center [140, 73] width 96 height 49
drag, startPoint x: 131, startPoint y: 93, endPoint x: 221, endPoint y: 80, distance: 90.2
click at [132, 93] on div "**********" at bounding box center [368, 131] width 552 height 164
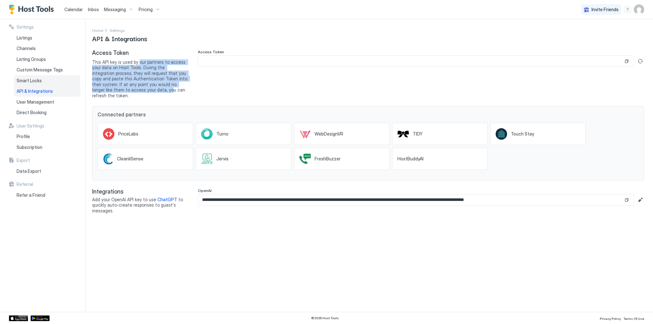
click at [32, 79] on span "Smart Locks" at bounding box center [29, 81] width 25 height 6
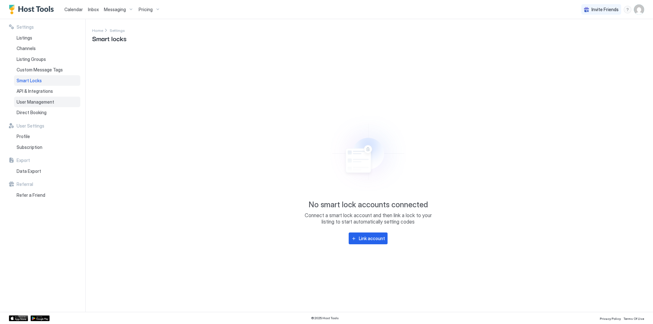
click at [54, 102] on div "User Management" at bounding box center [47, 102] width 66 height 11
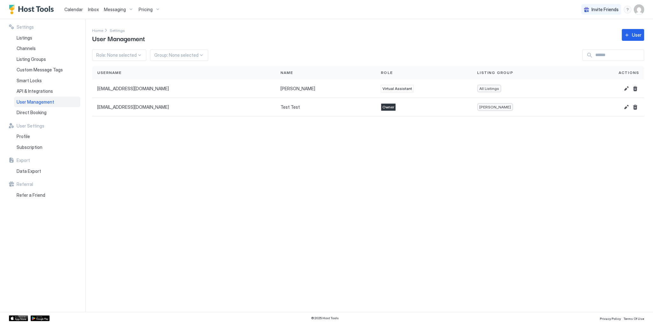
drag, startPoint x: 251, startPoint y: 179, endPoint x: 139, endPoint y: 95, distance: 140.3
click at [251, 179] on div "Settings Home Settings User Management User Role: None selected Group: None sel…" at bounding box center [372, 165] width 561 height 293
click at [64, 62] on div "Listing Groups" at bounding box center [47, 59] width 66 height 11
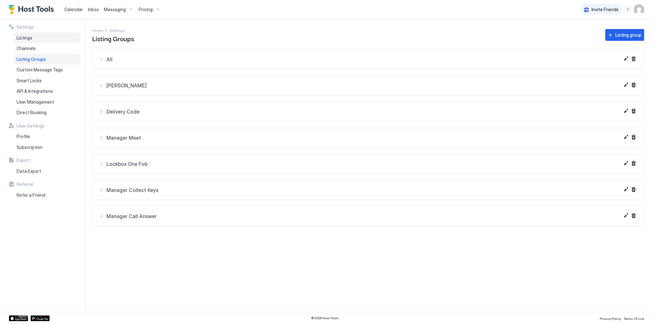
click at [35, 40] on div "Listings" at bounding box center [47, 38] width 66 height 11
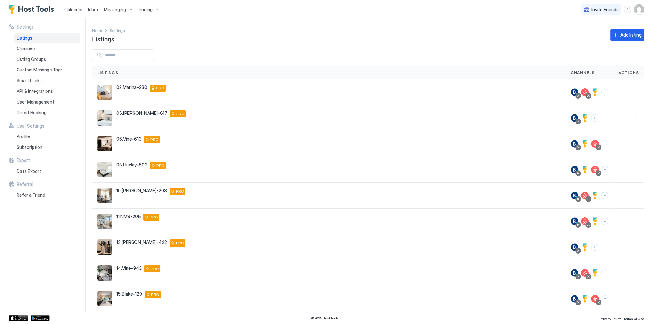
click at [209, 32] on div "Home Settings Listings Add listing" at bounding box center [368, 35] width 552 height 16
click at [79, 9] on span "Calendar" at bounding box center [73, 9] width 18 height 5
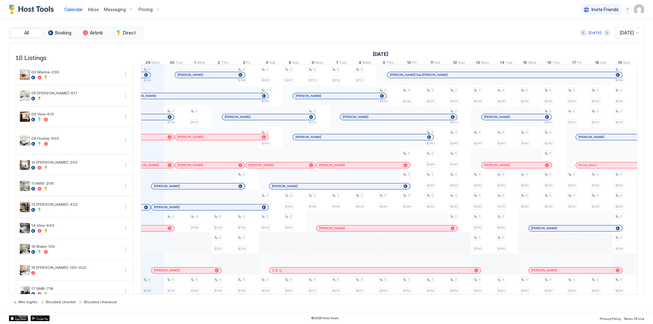
scroll to position [0, 354]
click at [321, 9] on div "Calendar Inbox Messaging Pricing Invite Friends SG" at bounding box center [326, 9] width 653 height 19
click at [92, 8] on span "Inbox" at bounding box center [93, 9] width 11 height 5
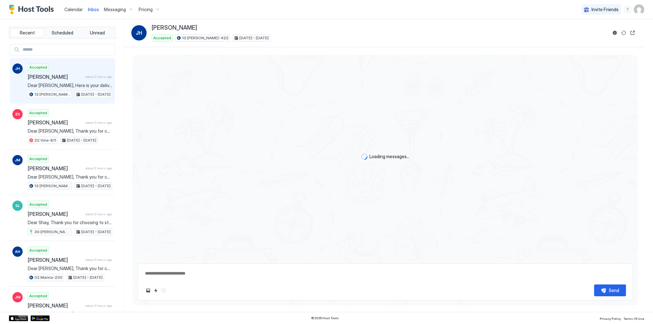
scroll to position [282, 0]
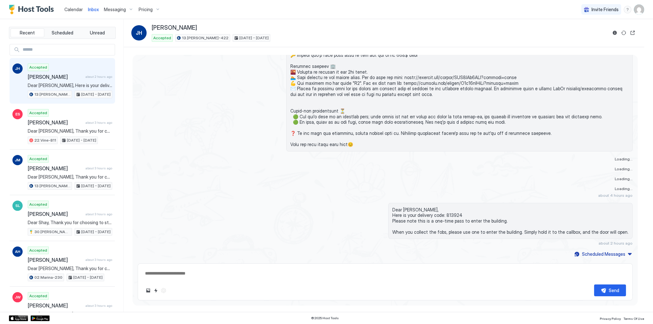
click at [73, 10] on span "Calendar" at bounding box center [73, 9] width 18 height 5
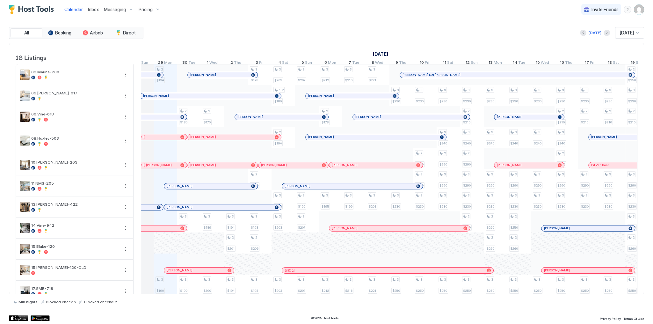
scroll to position [0, 354]
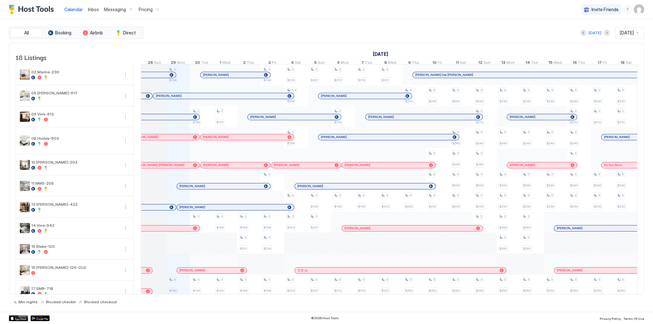
click at [284, 30] on div "[DATE] [DATE]" at bounding box center [394, 32] width 499 height 11
click at [383, 24] on div "All Booking Airbnb Direct [DATE] [DATE] 18 Listings [DATE] [DATE] [DATE] 14 Sun…" at bounding box center [326, 165] width 635 height 293
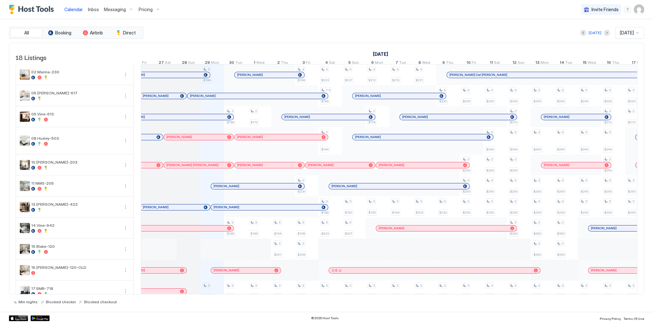
scroll to position [0, 252]
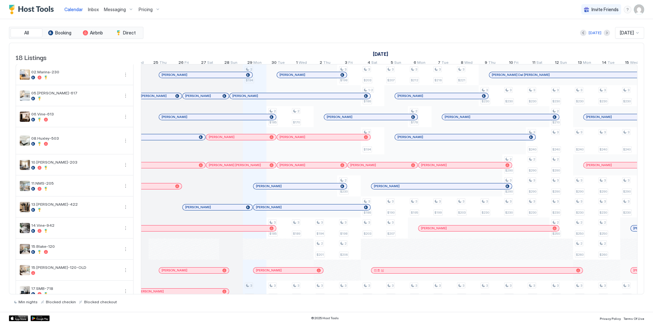
click at [285, 210] on div at bounding box center [284, 207] width 5 height 5
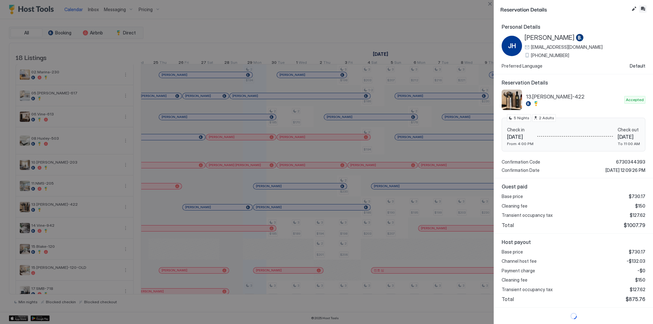
click at [641, 9] on button "Inbox" at bounding box center [643, 9] width 8 height 8
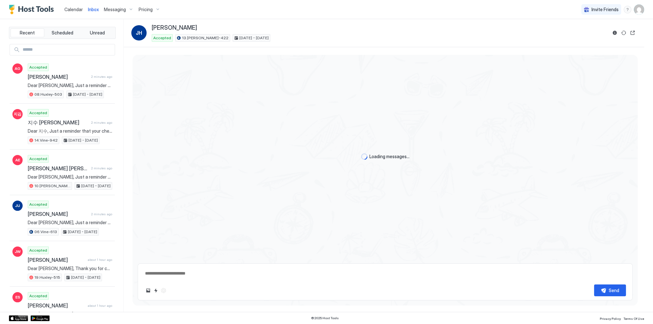
scroll to position [282, 0]
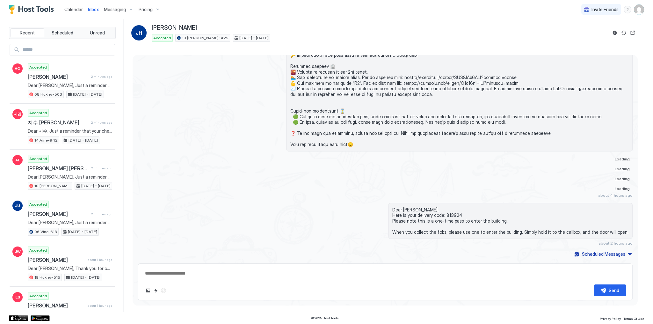
click at [275, 274] on textarea at bounding box center [384, 273] width 481 height 12
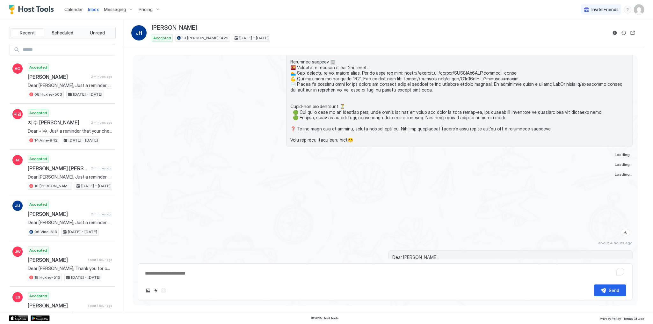
paste textarea "**********"
type textarea "*"
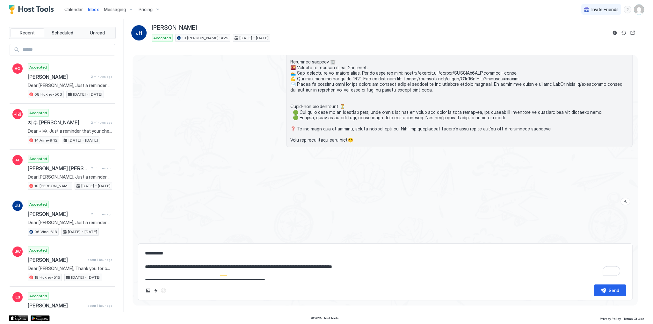
scroll to position [0, 0]
type textarea "**********"
click at [610, 292] on div "Send" at bounding box center [614, 290] width 11 height 7
type textarea "*"
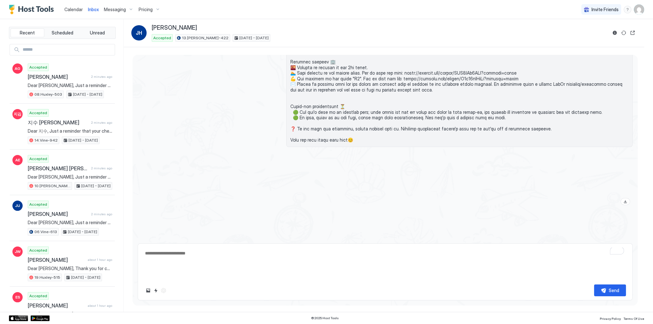
scroll to position [810, 0]
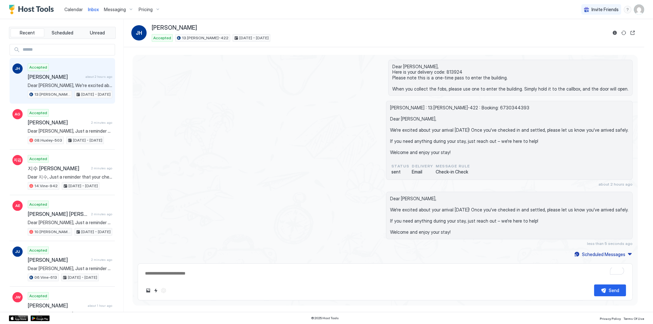
click at [69, 10] on span "Calendar" at bounding box center [73, 9] width 18 height 5
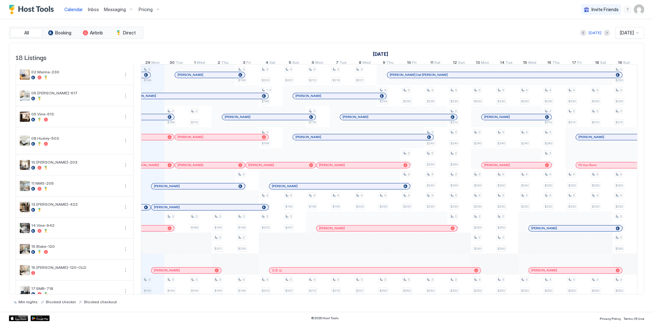
scroll to position [0, 354]
click at [221, 184] on div "[PERSON_NAME]" at bounding box center [188, 180] width 94 height 7
click at [222, 188] on div at bounding box center [222, 186] width 5 height 5
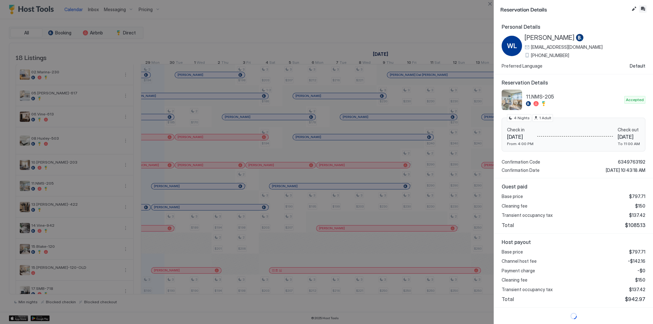
click at [642, 11] on button "Inbox" at bounding box center [643, 9] width 8 height 8
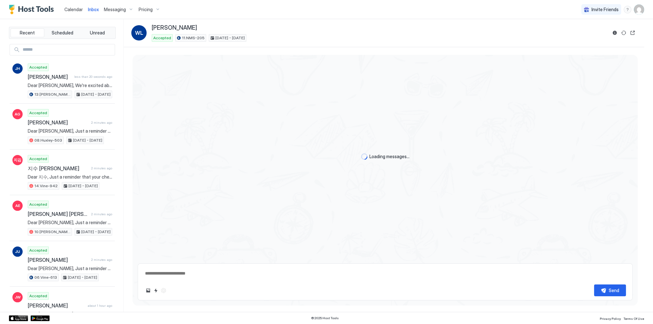
type textarea "*"
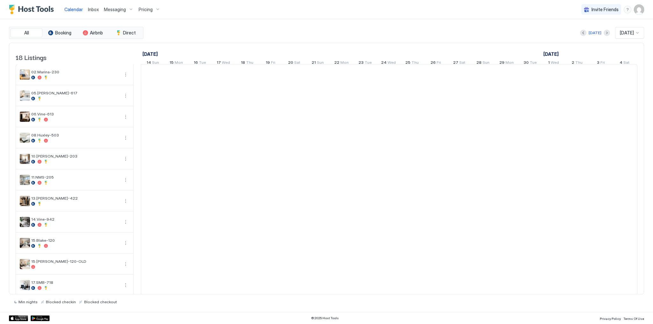
scroll to position [0, 354]
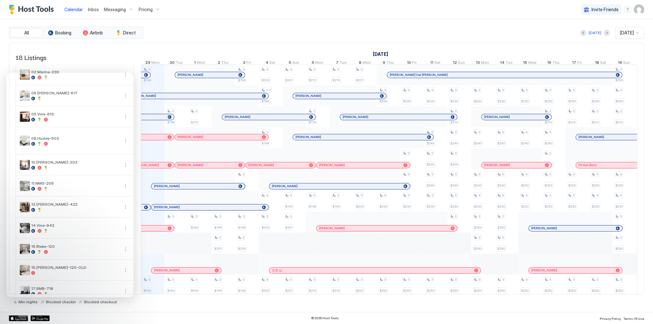
click at [642, 6] on img "User profile" at bounding box center [639, 9] width 10 height 10
click at [639, 9] on div "Calendar Inbox Messaging Pricing Invite Friends SG All Booking Airbnb Direct [D…" at bounding box center [326, 162] width 653 height 324
click at [605, 37] on div "Settings" at bounding box center [603, 35] width 81 height 11
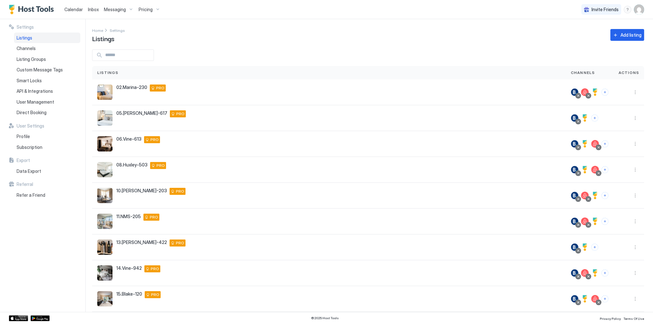
click at [270, 28] on div "Home Settings Listings Add listing" at bounding box center [368, 35] width 552 height 16
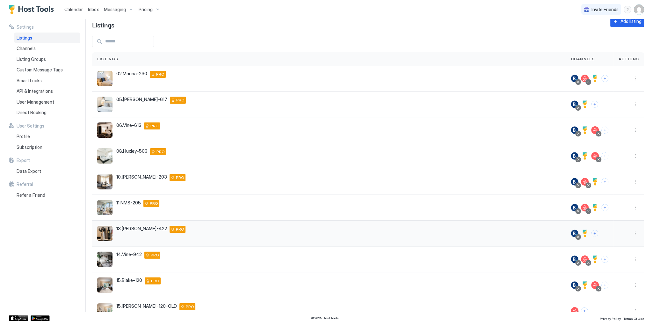
scroll to position [48, 0]
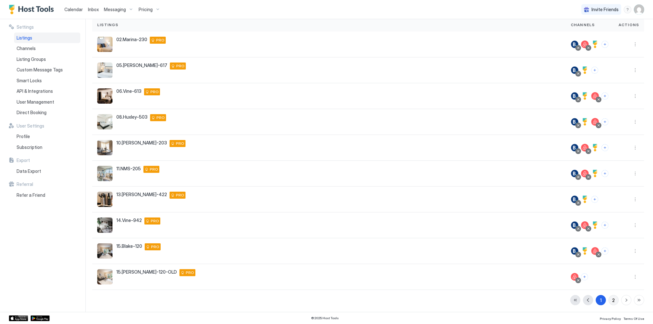
click at [613, 301] on div "1 2" at bounding box center [607, 300] width 74 height 10
click at [612, 300] on div "2" at bounding box center [613, 300] width 3 height 7
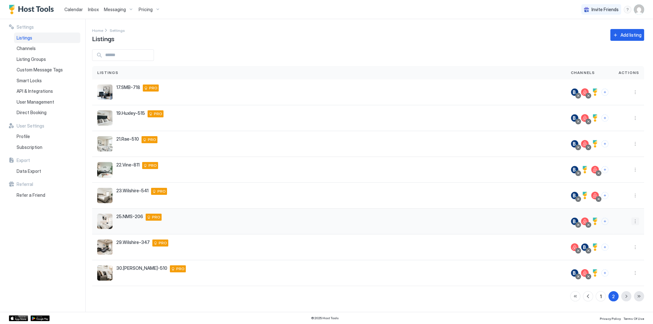
click at [637, 222] on button "More options" at bounding box center [635, 221] width 8 height 8
click at [623, 252] on span "Listing Settings" at bounding box center [620, 250] width 28 height 5
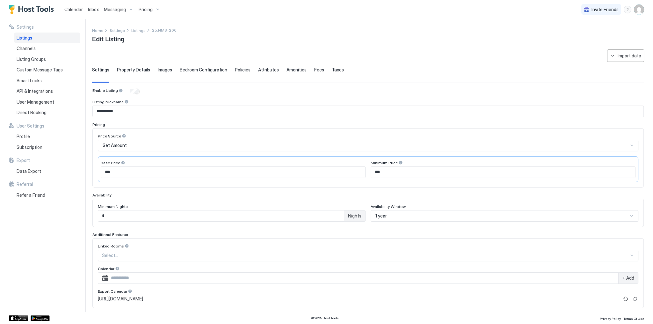
click at [199, 68] on span "Bedroom Configuration" at bounding box center [203, 70] width 47 height 6
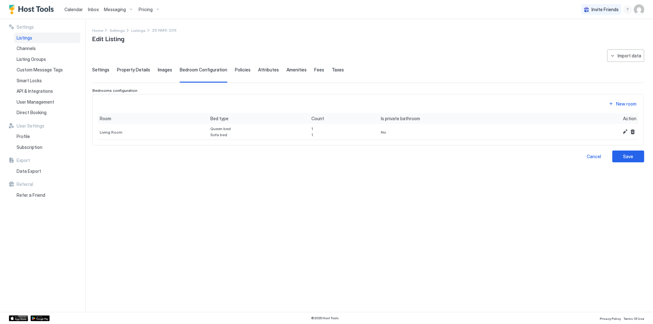
click at [105, 87] on div "**********" at bounding box center [368, 105] width 552 height 113
drag, startPoint x: 105, startPoint y: 87, endPoint x: 121, endPoint y: 87, distance: 15.3
click at [121, 87] on div "**********" at bounding box center [368, 105] width 552 height 113
copy span "Bedrooms configuration"
click at [315, 199] on div "**********" at bounding box center [368, 176] width 552 height 255
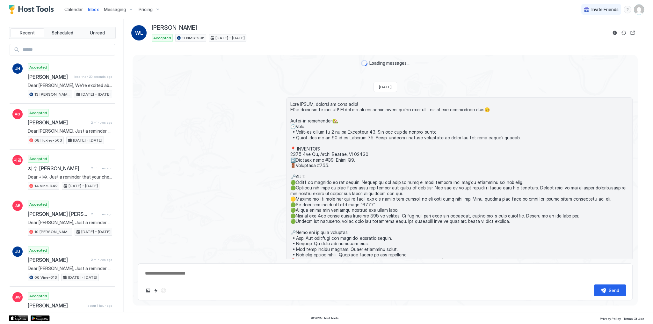
scroll to position [371, 0]
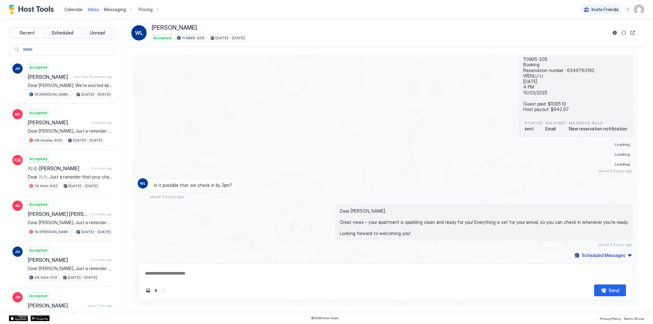
click at [292, 269] on textarea at bounding box center [384, 273] width 481 height 12
paste textarea "**********"
type textarea "**********"
type textarea "*"
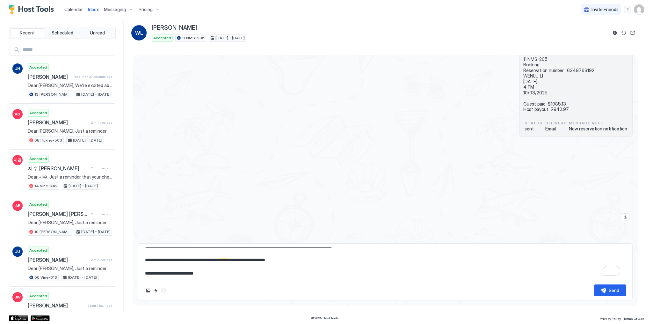
scroll to position [33, 0]
type textarea "**********"
click at [612, 293] on button "Send" at bounding box center [610, 290] width 32 height 12
type textarea "*"
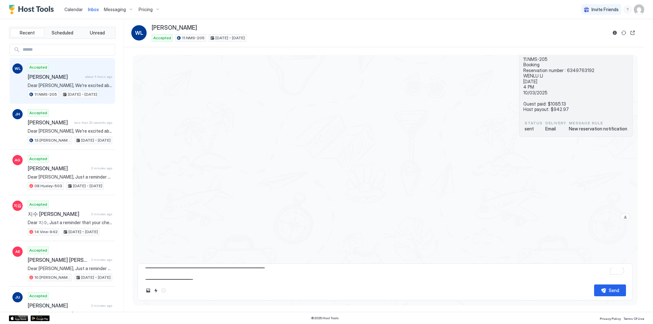
scroll to position [0, 0]
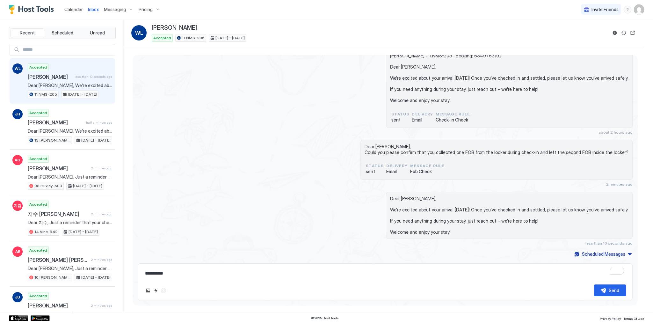
click at [74, 10] on span "Calendar" at bounding box center [73, 9] width 18 height 5
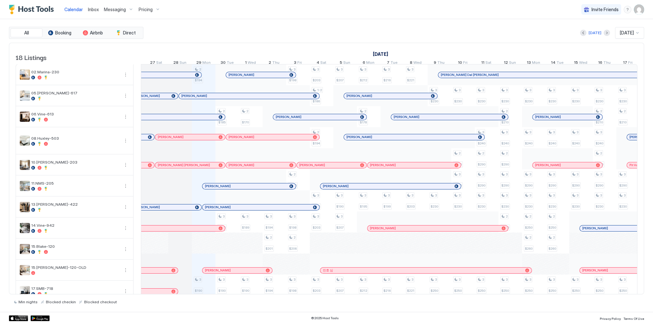
click at [225, 274] on div at bounding box center [227, 263] width 24 height 21
click at [227, 273] on div "[PERSON_NAME]" at bounding box center [237, 270] width 70 height 6
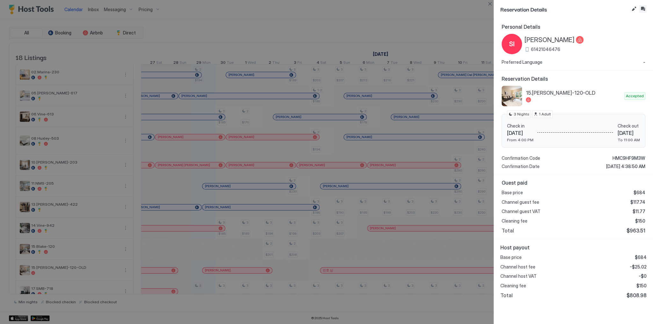
click at [644, 8] on button "Inbox" at bounding box center [643, 9] width 8 height 8
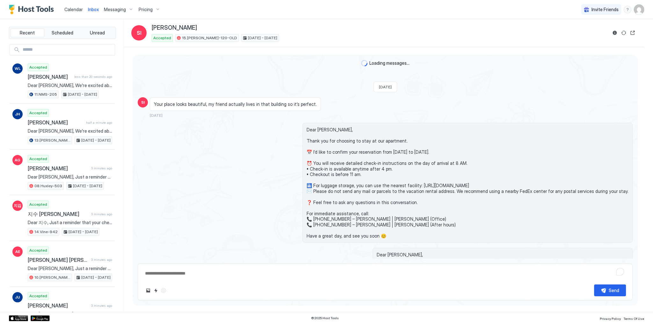
click at [282, 270] on textarea "To enrich screen reader interactions, please activate Accessibility in Grammarl…" at bounding box center [384, 273] width 481 height 12
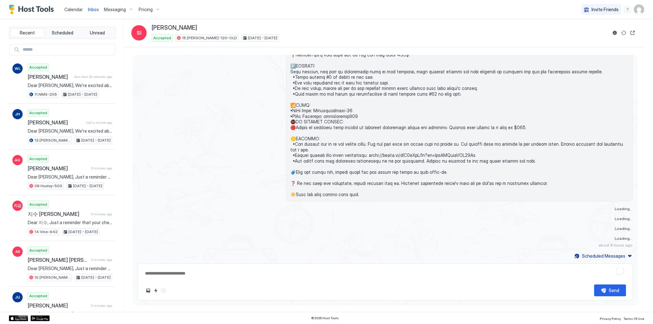
paste textarea "**********"
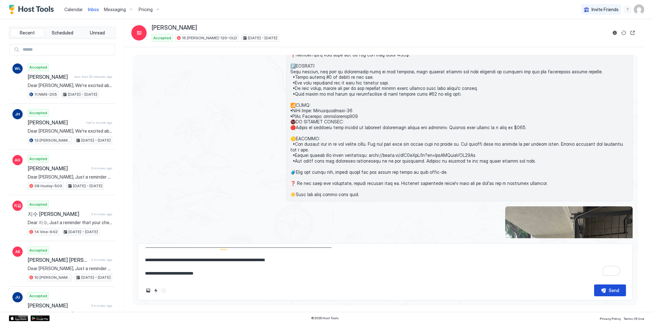
type textarea "**********"
click at [604, 294] on button "Send" at bounding box center [610, 290] width 32 height 12
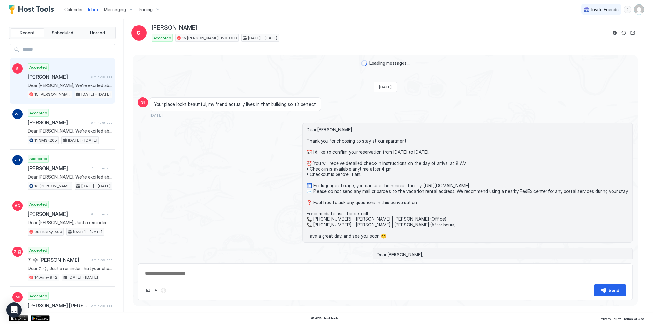
scroll to position [1056, 0]
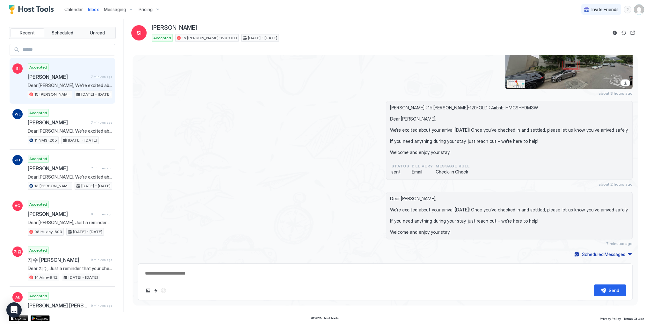
type textarea "*"
click at [168, 72] on div "about 8 hours ago" at bounding box center [385, 64] width 495 height 64
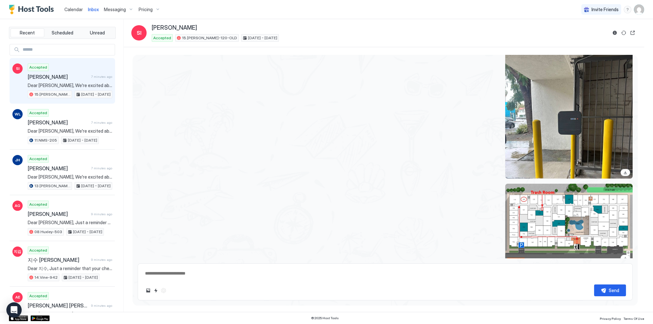
scroll to position [846, 0]
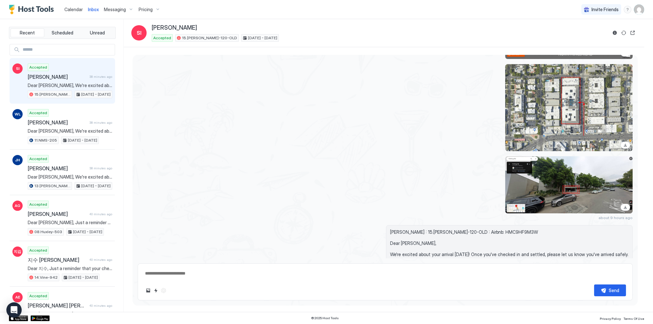
click at [314, 168] on div at bounding box center [459, 184] width 346 height 57
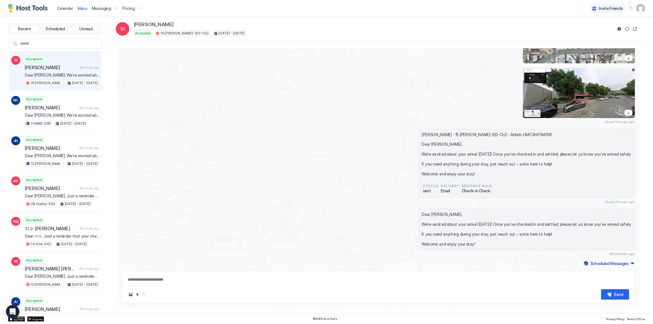
scroll to position [1003, 0]
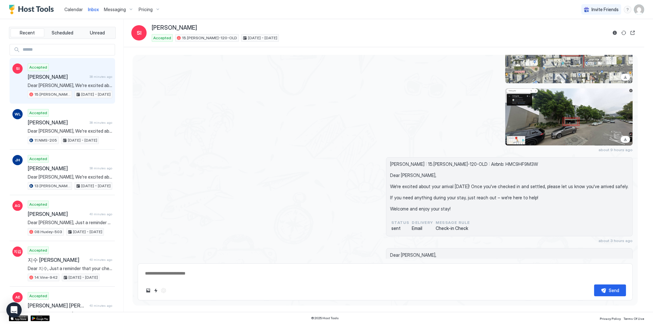
click at [82, 13] on div "Calendar" at bounding box center [74, 10] width 24 height 12
click at [78, 11] on span "Calendar" at bounding box center [73, 9] width 18 height 5
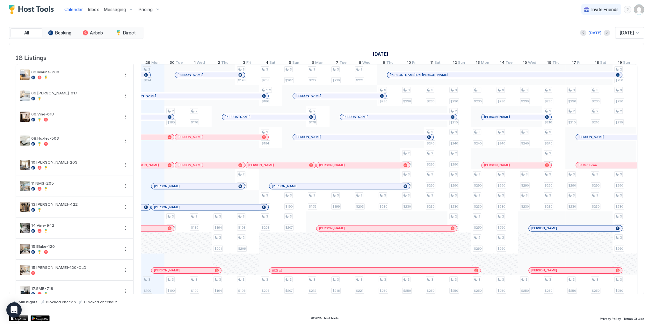
scroll to position [0, 354]
click at [233, 15] on div "Calendar Inbox Messaging Pricing Invite Friends SG" at bounding box center [326, 9] width 653 height 19
drag, startPoint x: 96, startPoint y: 0, endPoint x: 298, endPoint y: 21, distance: 203.8
click at [298, 21] on div "All Booking Airbnb Direct [DATE] [DATE] 18 Listings [DATE] [DATE] [DATE] 14 Sun…" at bounding box center [326, 165] width 635 height 293
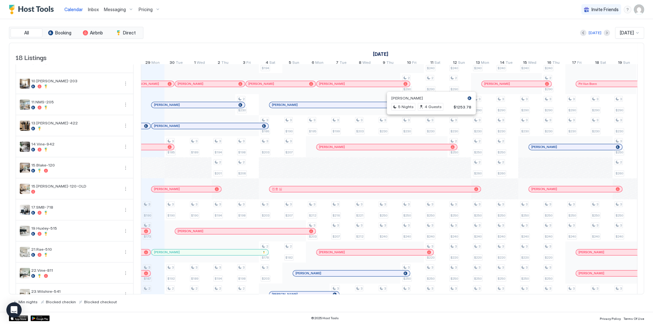
drag, startPoint x: 280, startPoint y: 163, endPoint x: 274, endPoint y: 173, distance: 12.0
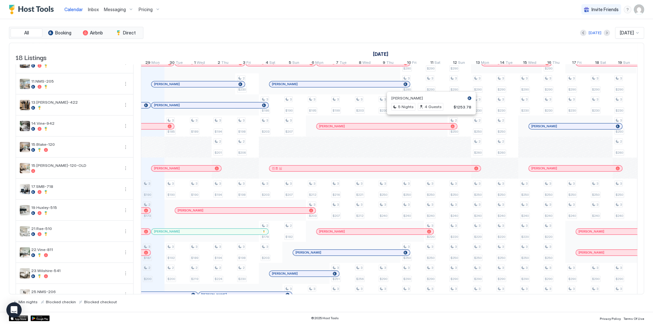
click at [256, 189] on div "2 $194 3 $190 2 $173 3 $187 2 $200 3 $160 3 $216 2 $185 3 $185 3 $190 3 $192 2 …" at bounding box center [506, 154] width 1438 height 384
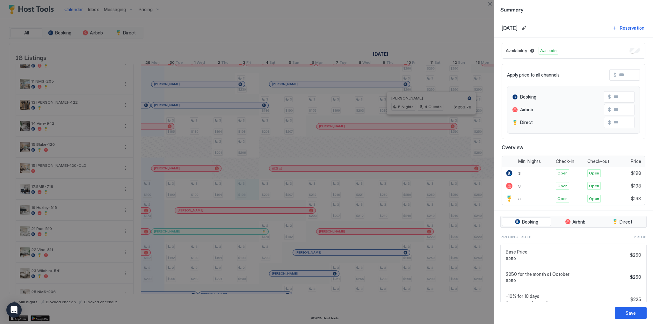
drag, startPoint x: 424, startPoint y: 28, endPoint x: 471, endPoint y: 9, distance: 50.5
click at [429, 26] on div at bounding box center [326, 162] width 653 height 324
click at [490, 5] on button "Close" at bounding box center [490, 4] width 8 height 8
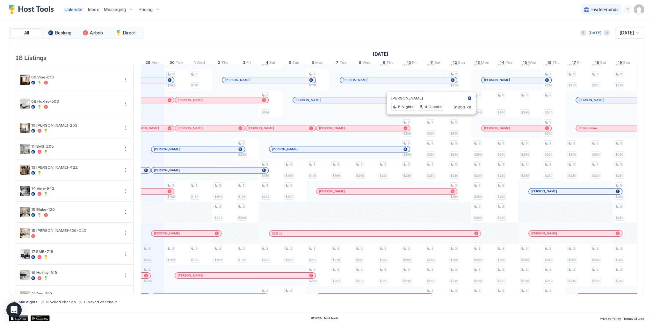
scroll to position [0, 0]
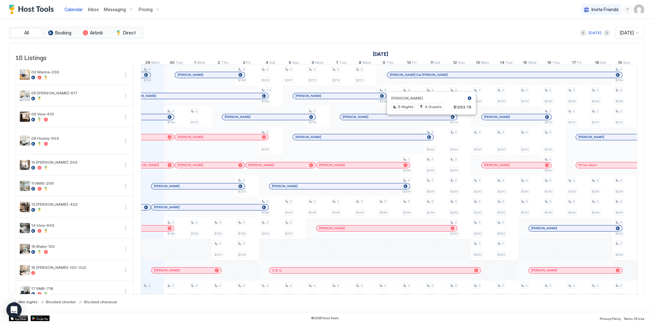
click at [91, 10] on span "Inbox" at bounding box center [93, 9] width 11 height 5
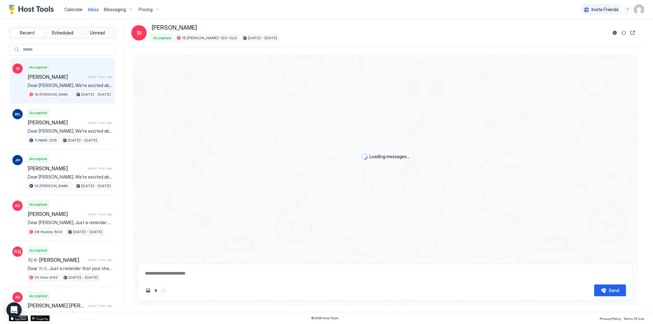
type textarea "*"
click at [73, 11] on span "Calendar" at bounding box center [73, 9] width 18 height 5
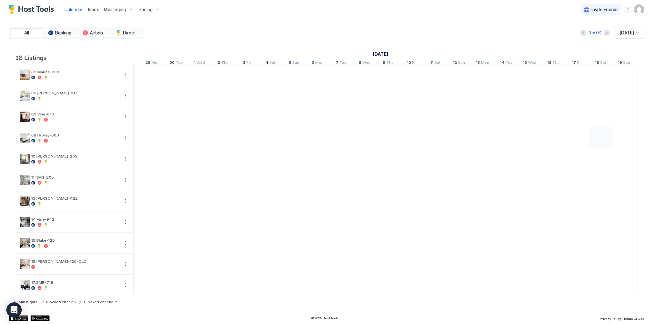
scroll to position [0, 354]
click at [270, 37] on div "[DATE] [DATE]" at bounding box center [394, 32] width 499 height 11
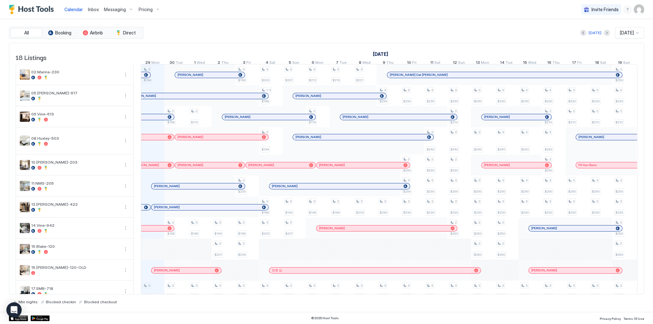
click at [265, 11] on div "Calendar Inbox Messaging Pricing Invite Friends SG" at bounding box center [326, 9] width 653 height 19
